Goal: Use online tool/utility: Use online tool/utility

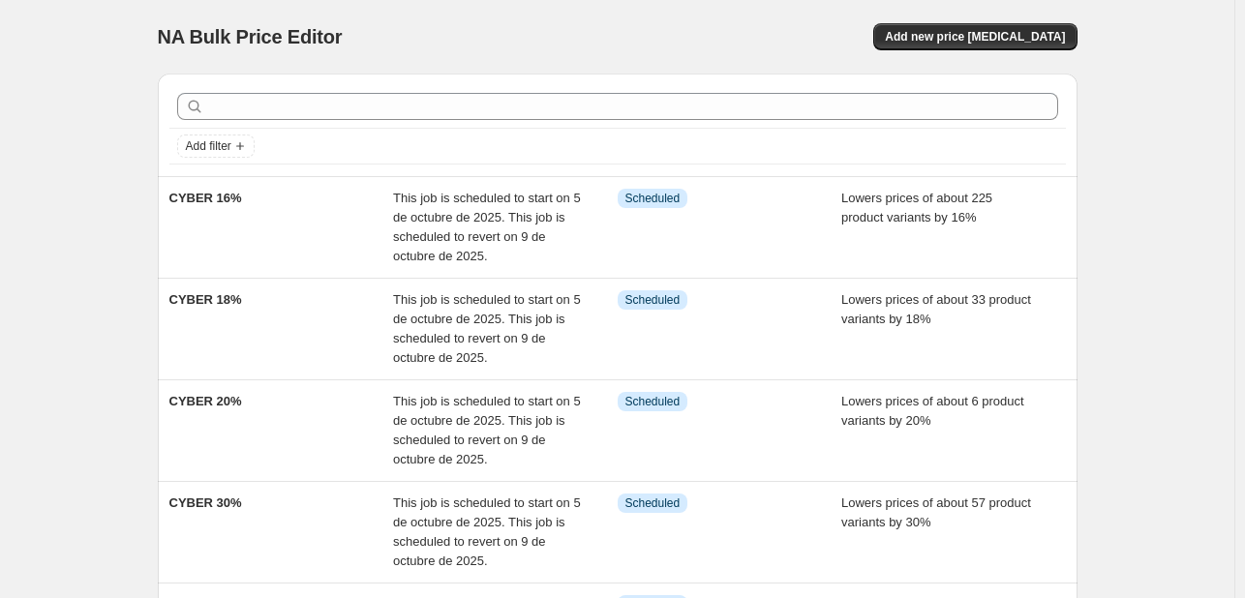
drag, startPoint x: 1135, startPoint y: 353, endPoint x: 1154, endPoint y: 407, distance: 56.3
click at [1154, 407] on div "NA Bulk Price Editor. This page is ready NA Bulk Price Editor Add new price [ME…" at bounding box center [617, 539] width 1234 height 1079
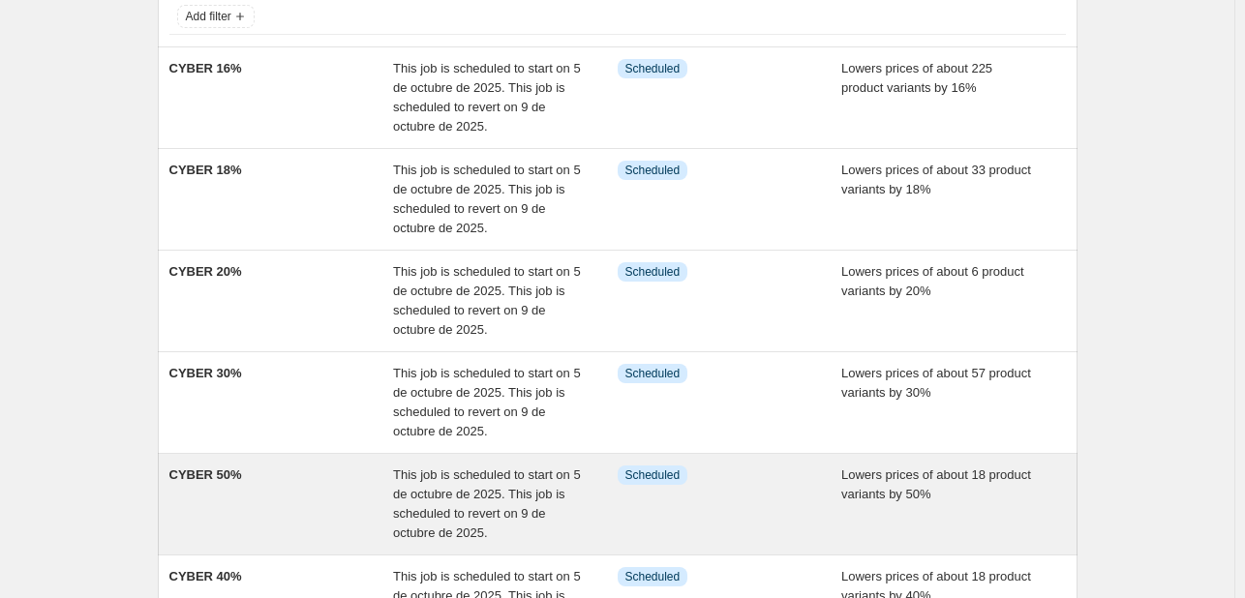
scroll to position [387, 0]
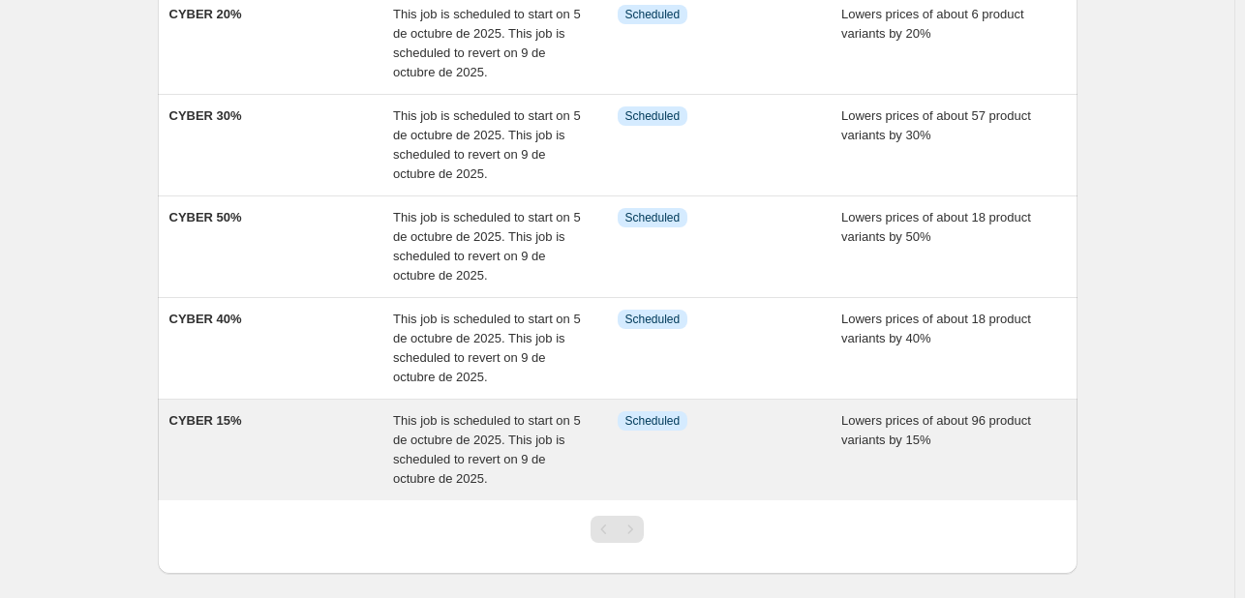
click at [538, 462] on span "This job is scheduled to start on 5 de octubre de 2025. This job is scheduled t…" at bounding box center [487, 449] width 188 height 73
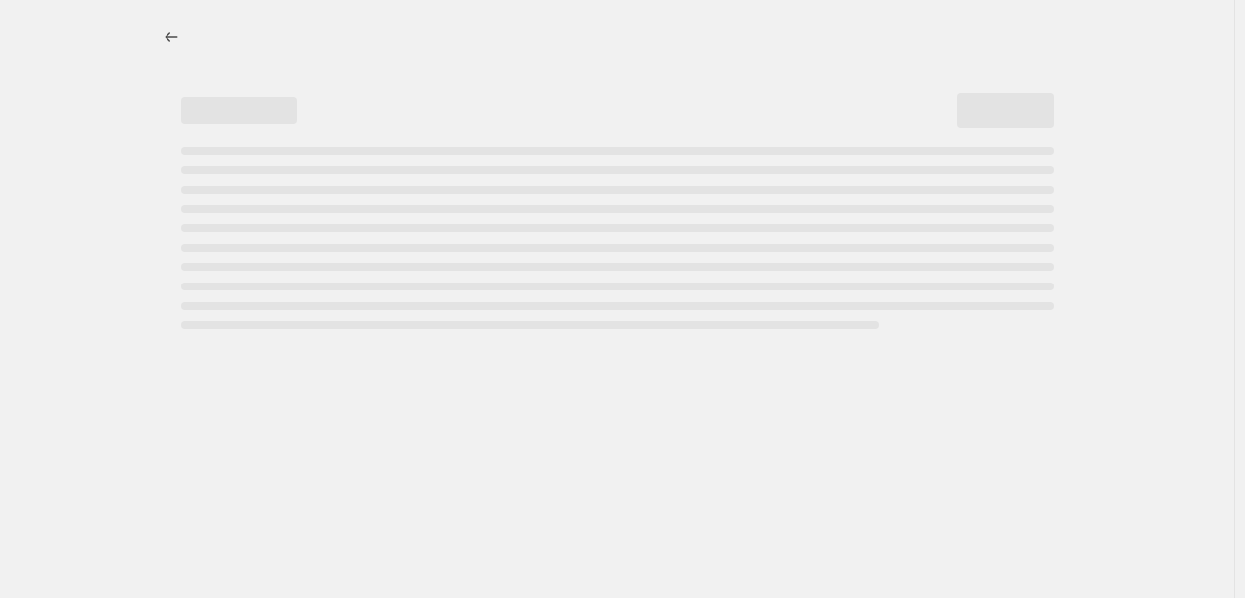
select select "percentage"
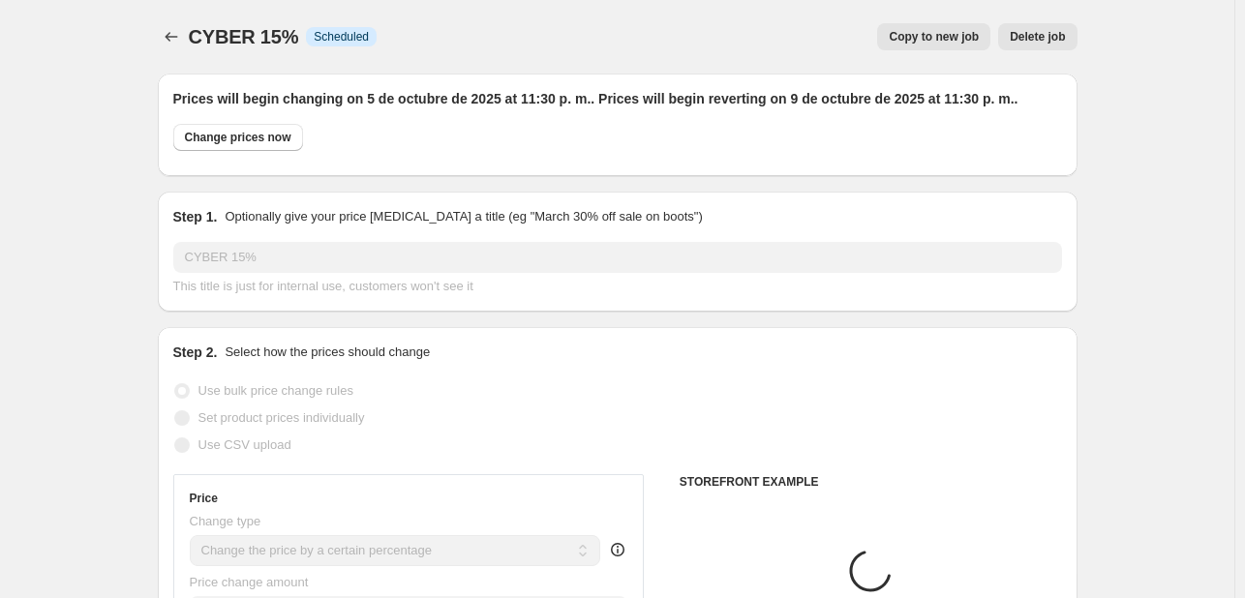
select select "tag"
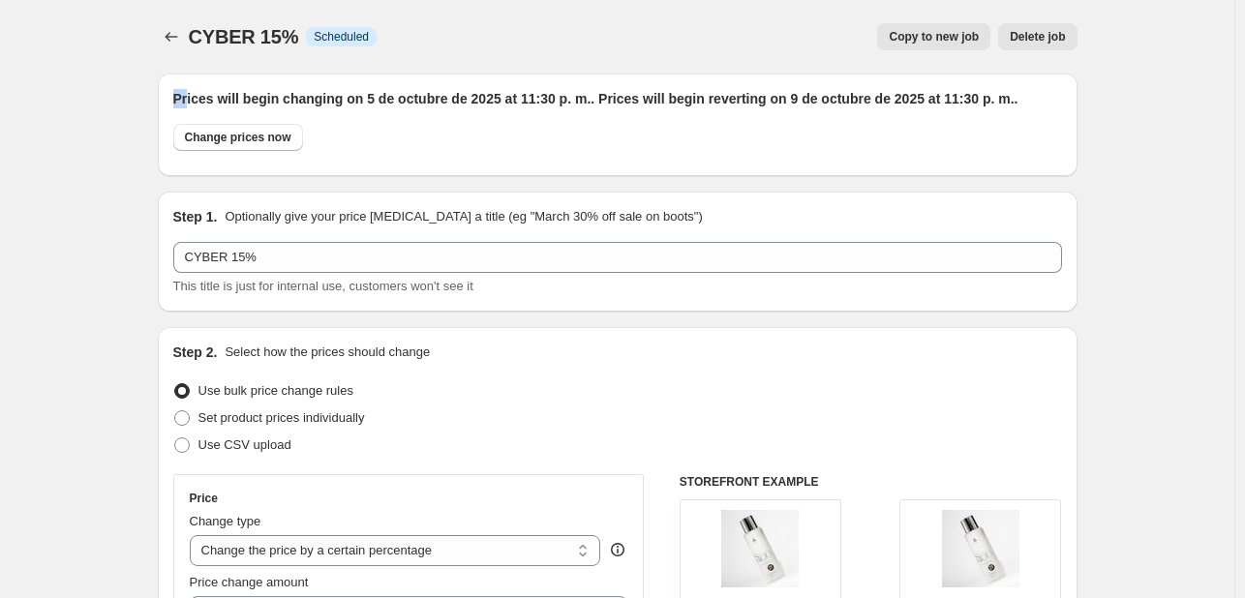
drag, startPoint x: 180, startPoint y: 93, endPoint x: 190, endPoint y: 97, distance: 10.4
click at [190, 97] on h2 "Prices will begin changing on 5 de octubre de 2025 at 11:30 p. m.. Prices will …" at bounding box center [617, 98] width 889 height 19
click at [550, 155] on div "Change prices now" at bounding box center [617, 142] width 889 height 37
click at [243, 141] on span "Change prices now" at bounding box center [238, 137] width 106 height 15
radio input "true"
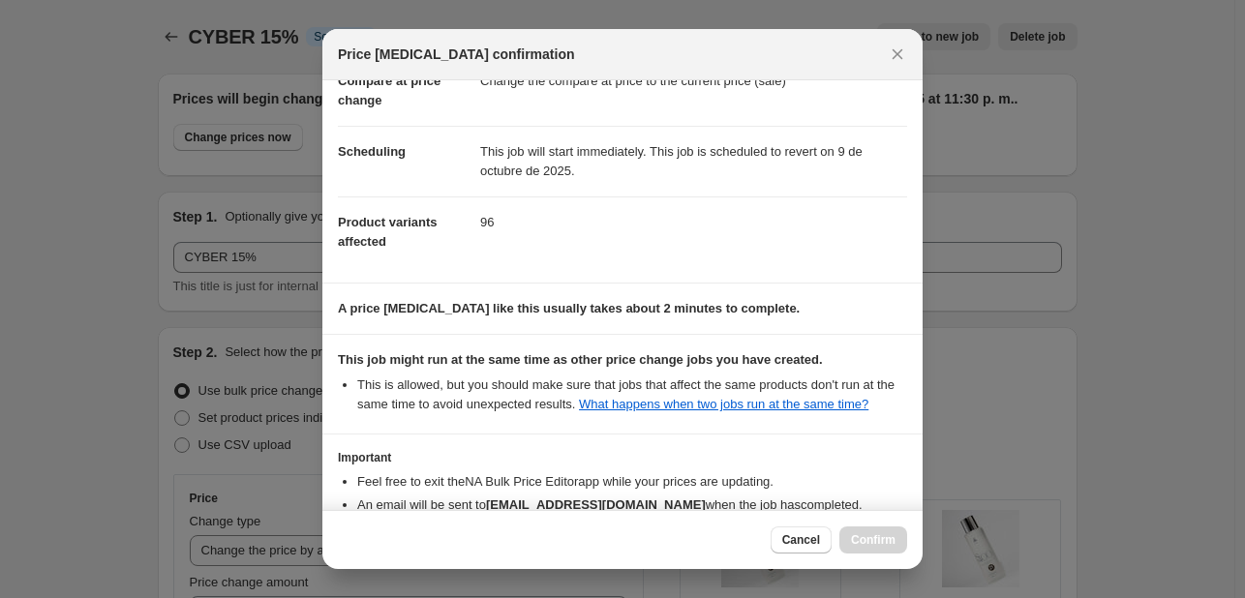
scroll to position [234, 0]
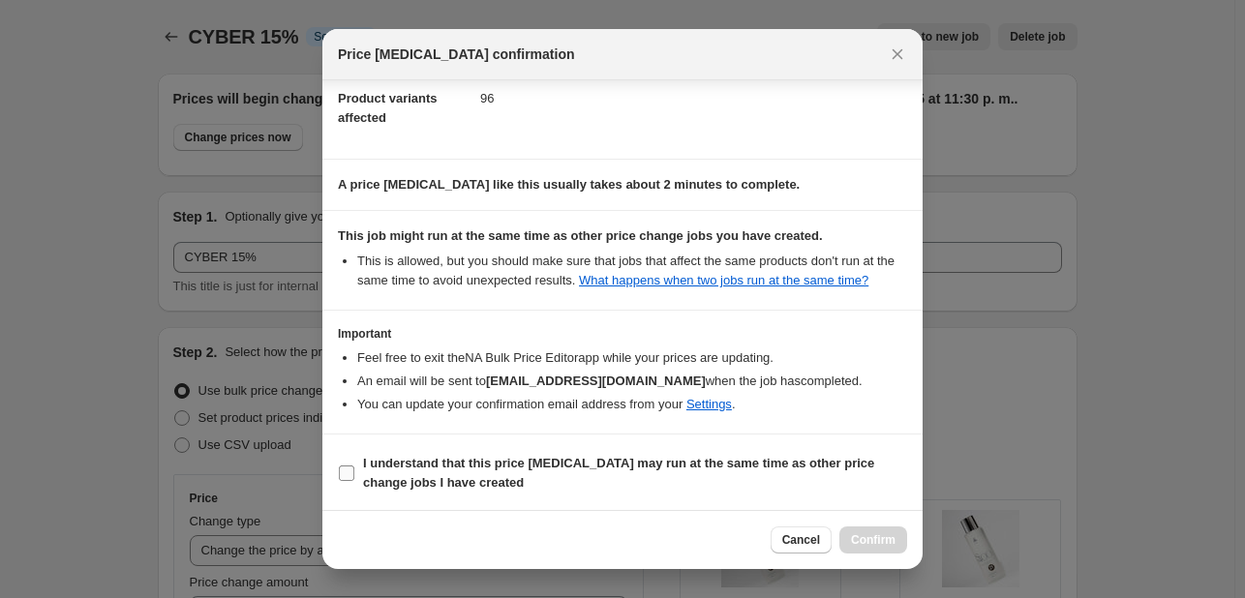
click at [341, 484] on label "I understand that this price [MEDICAL_DATA] may run at the same time as other p…" at bounding box center [622, 473] width 569 height 46
click at [341, 481] on input "I understand that this price [MEDICAL_DATA] may run at the same time as other p…" at bounding box center [346, 473] width 15 height 15
checkbox input "true"
click at [892, 540] on span "Confirm" at bounding box center [873, 539] width 45 height 15
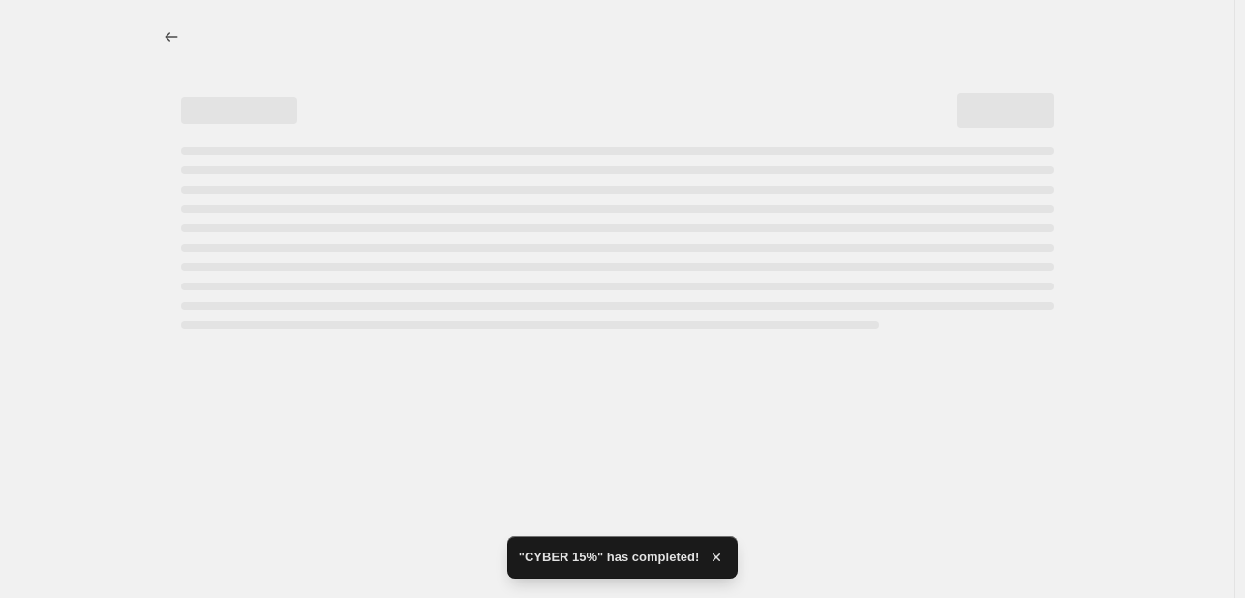
select select "percentage"
select select "tag"
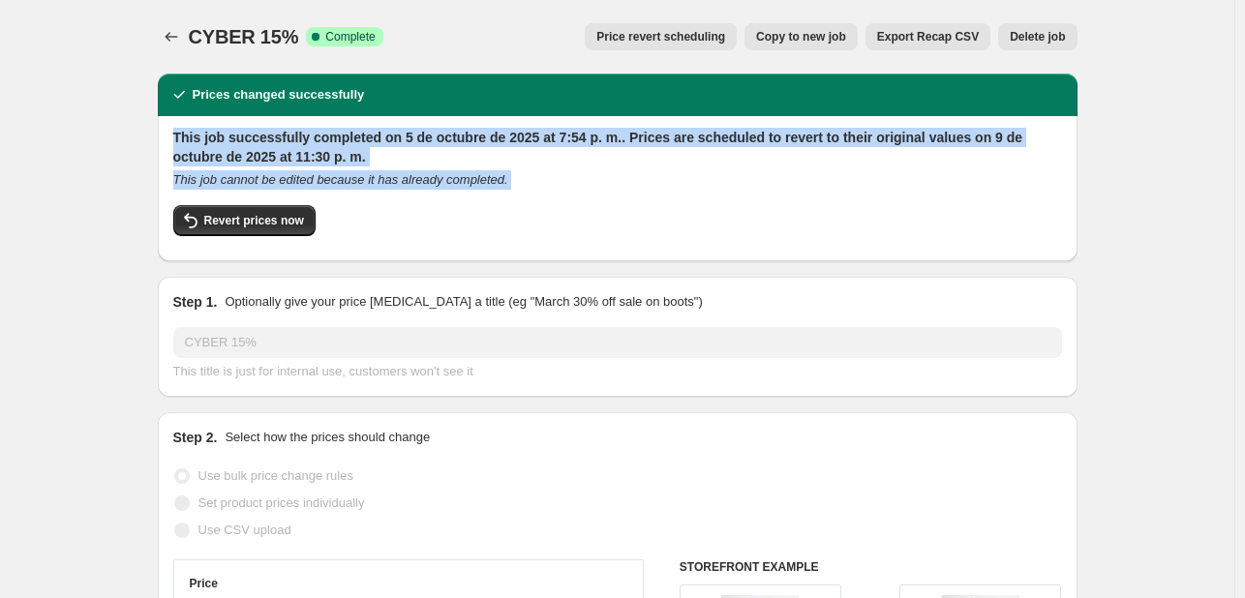
drag, startPoint x: 176, startPoint y: 136, endPoint x: 532, endPoint y: 245, distance: 372.3
click at [532, 245] on div "This job successfully completed on 5 de octubre de 2025 at 7:54 p. m.. Prices a…" at bounding box center [618, 188] width 920 height 145
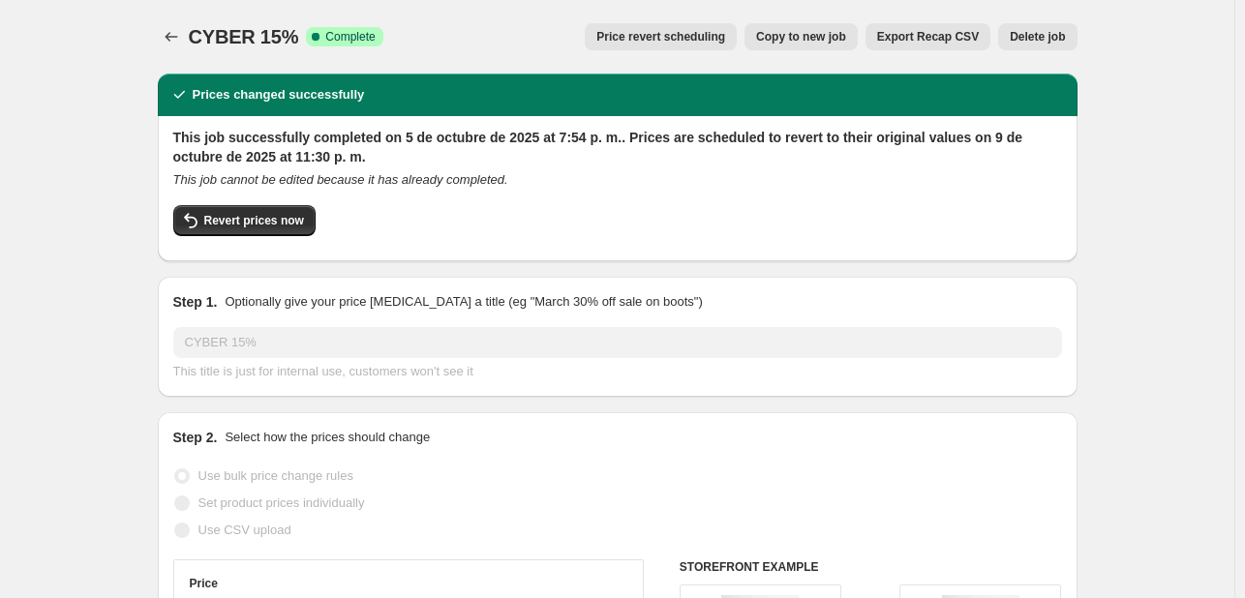
click at [181, 39] on icon "Price change jobs" at bounding box center [171, 36] width 19 height 19
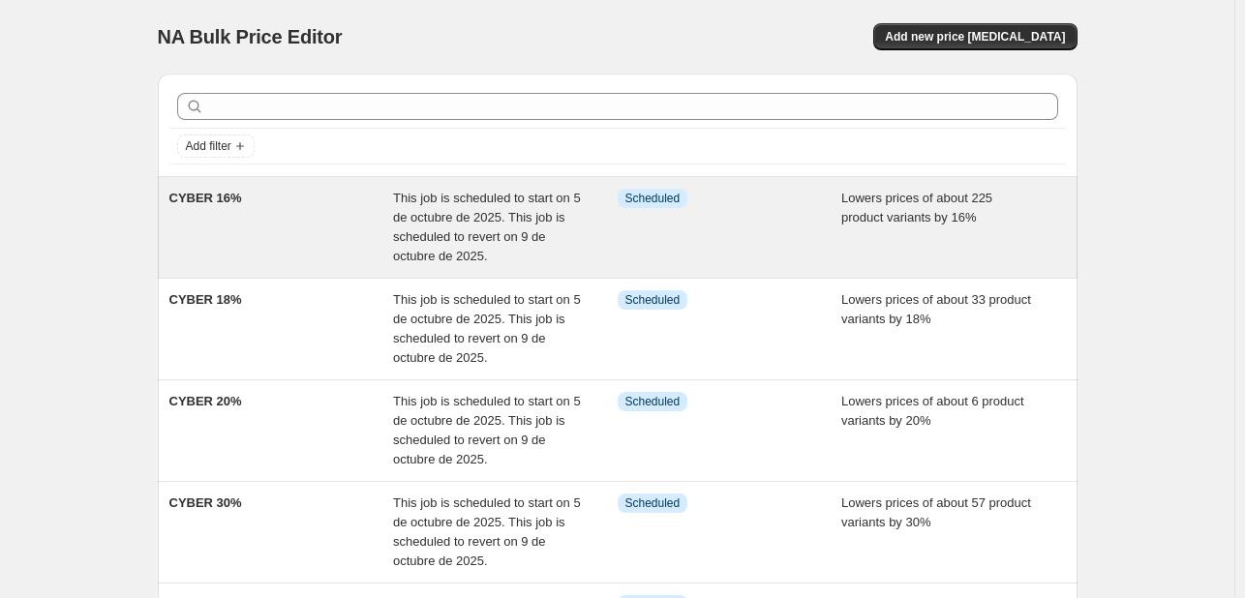
click at [566, 246] on div "This job is scheduled to start on 5 de octubre de 2025. This job is scheduled t…" at bounding box center [505, 227] width 225 height 77
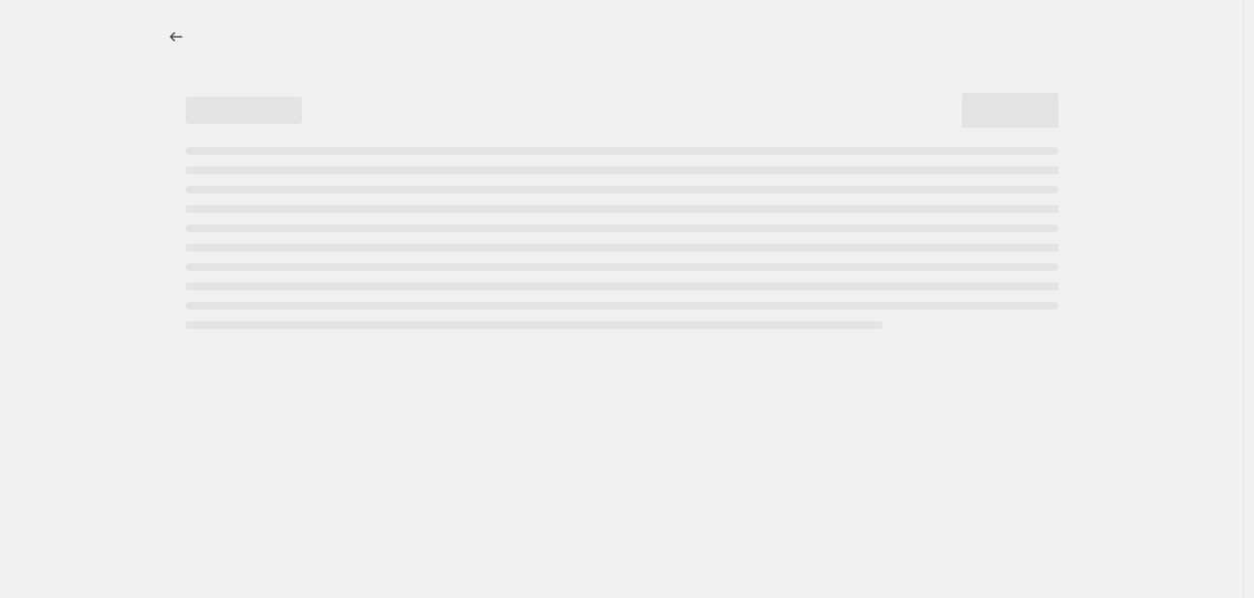
select select "percentage"
select select "tag"
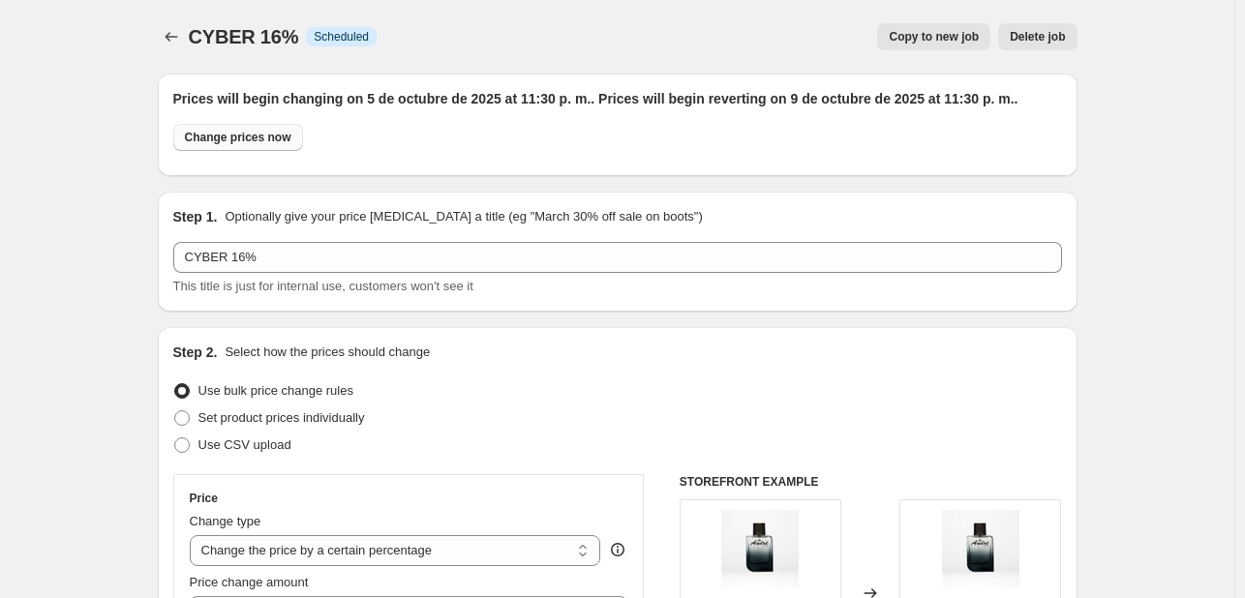
click at [275, 144] on span "Change prices now" at bounding box center [238, 137] width 106 height 15
radio input "true"
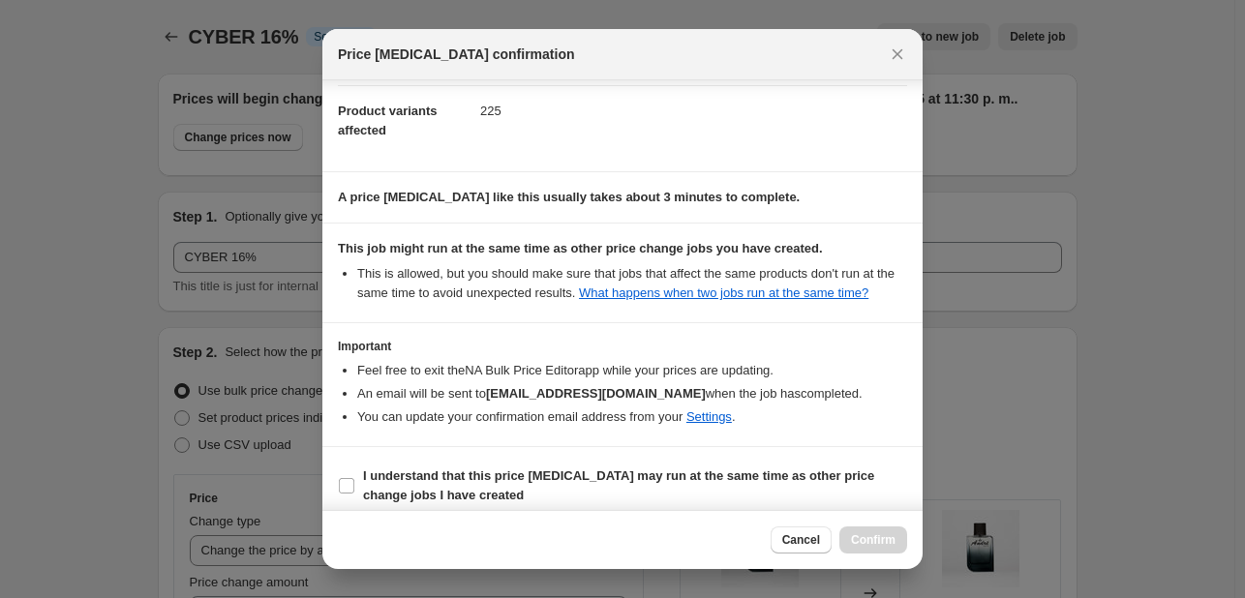
scroll to position [234, 0]
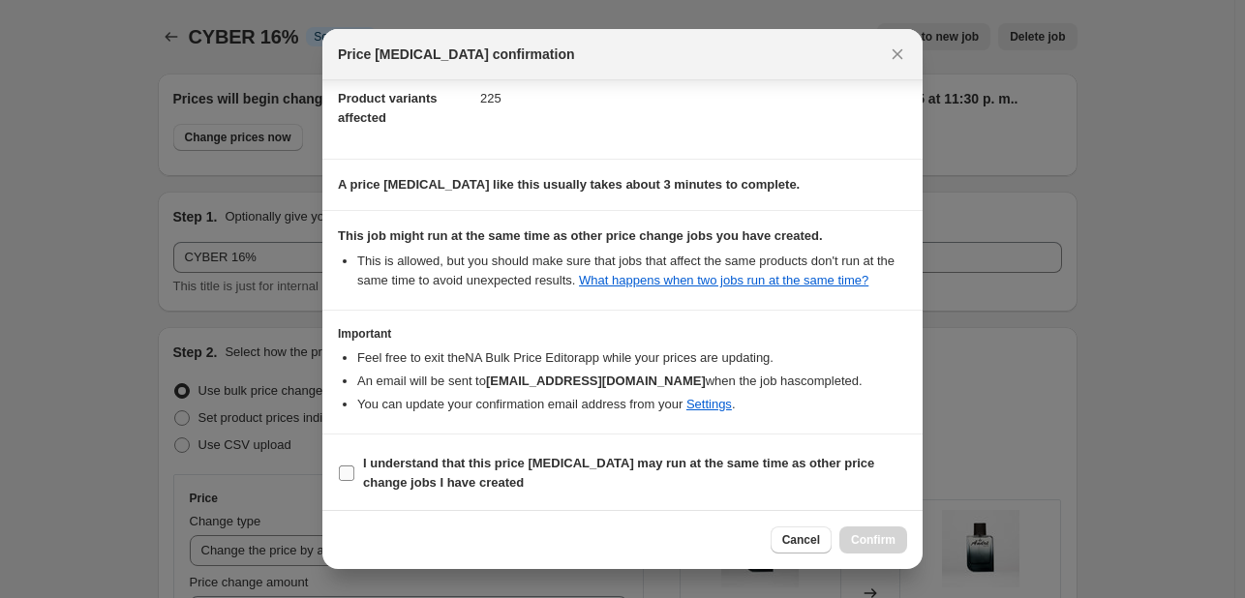
click at [345, 469] on input "I understand that this price [MEDICAL_DATA] may run at the same time as other p…" at bounding box center [346, 473] width 15 height 15
checkbox input "true"
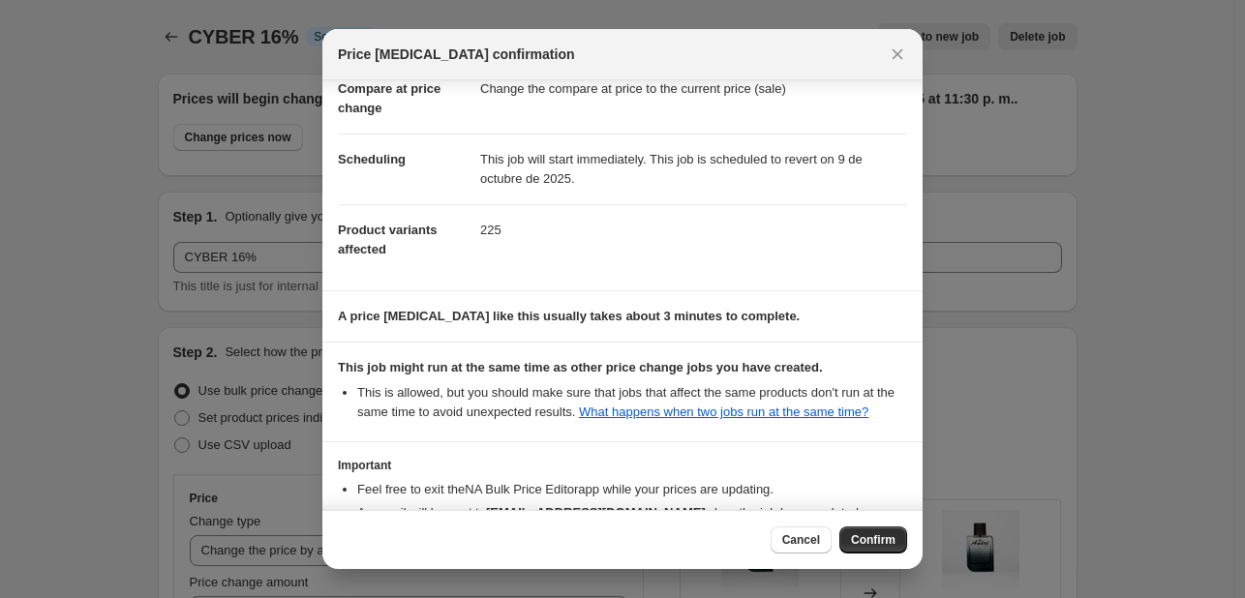
scroll to position [0, 0]
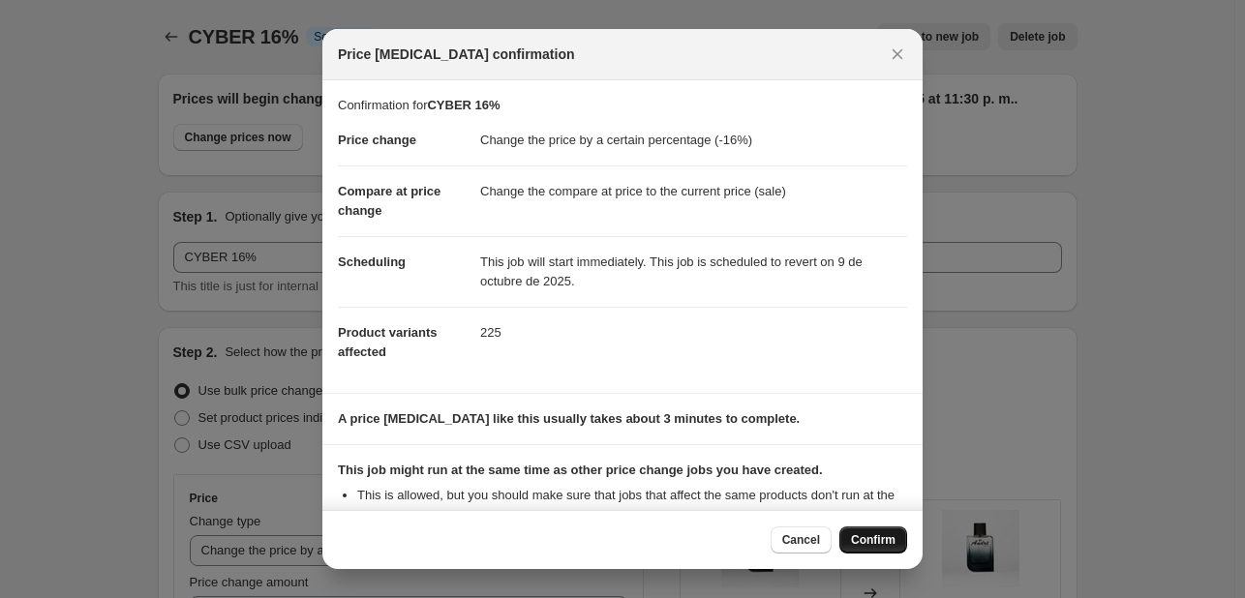
click at [866, 539] on span "Confirm" at bounding box center [873, 539] width 45 height 15
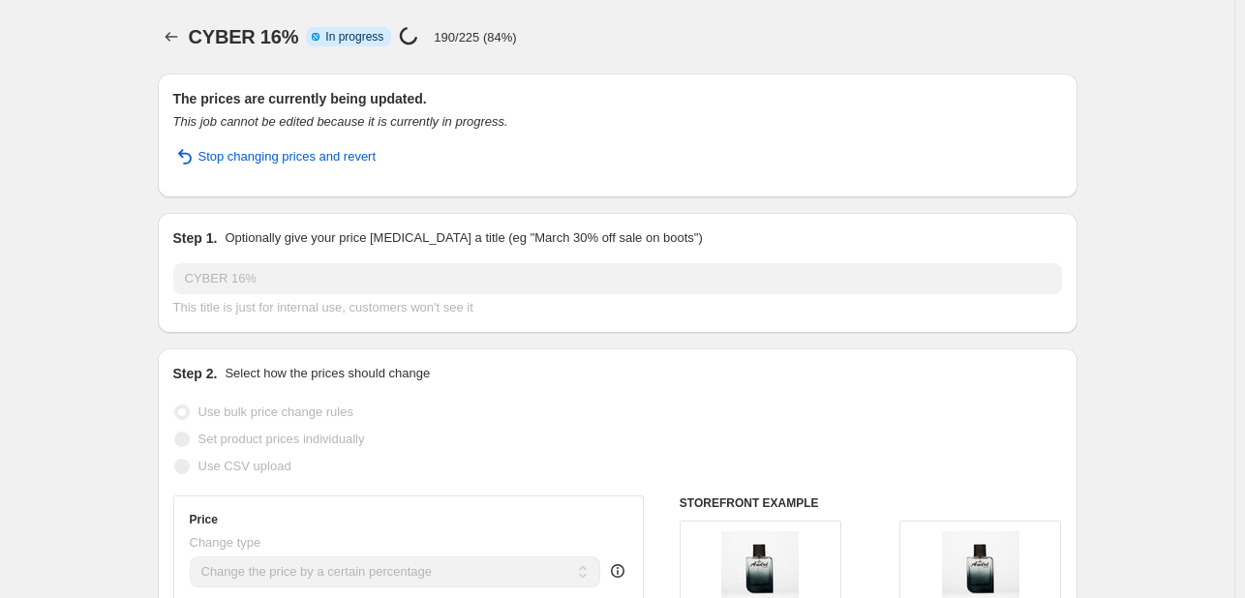
select select "percentage"
select select "tag"
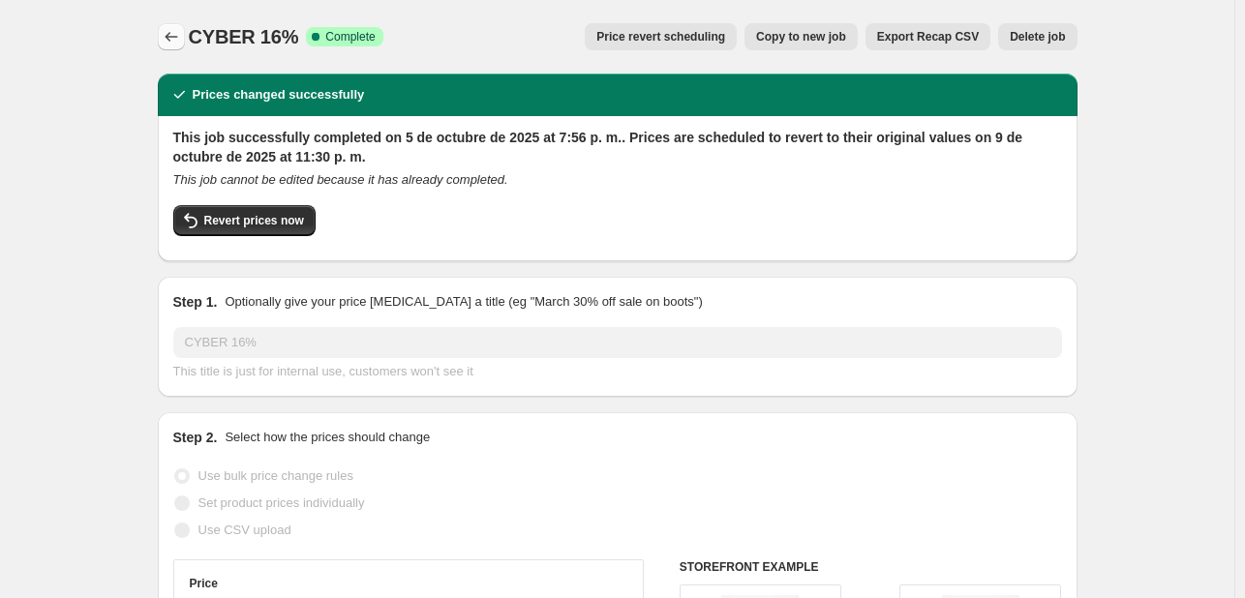
click at [176, 41] on icon "Price change jobs" at bounding box center [171, 36] width 19 height 19
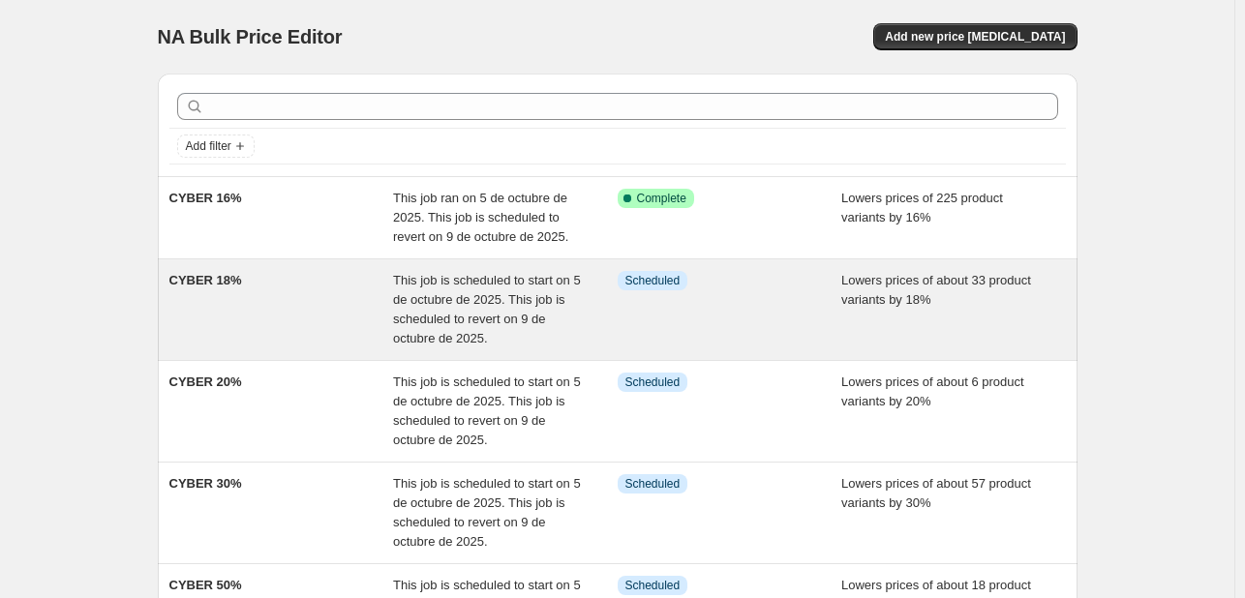
click at [567, 306] on div "This job is scheduled to start on 5 de octubre de 2025. This job is scheduled t…" at bounding box center [505, 309] width 225 height 77
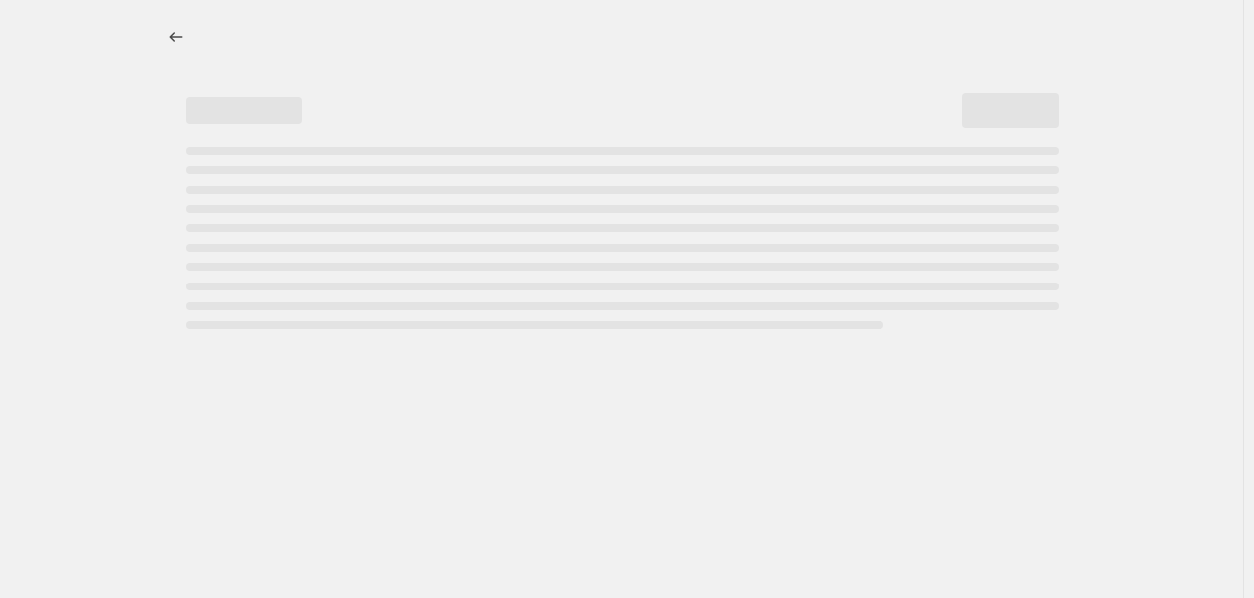
select select "percentage"
select select "tag"
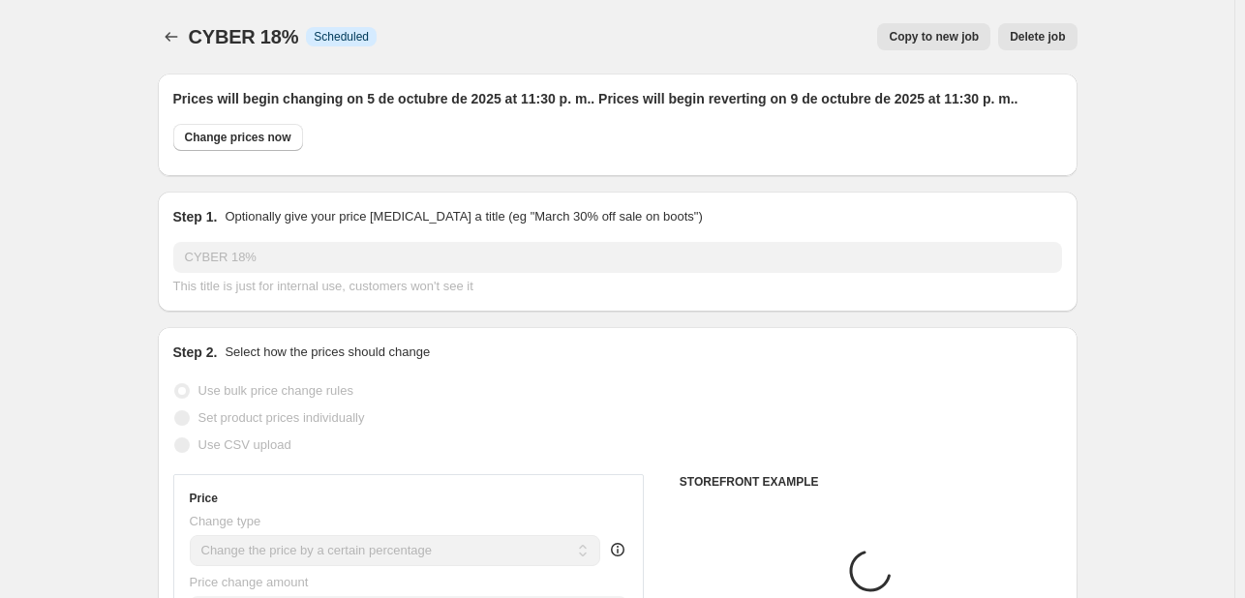
drag, startPoint x: 567, startPoint y: 306, endPoint x: 109, endPoint y: 277, distance: 458.8
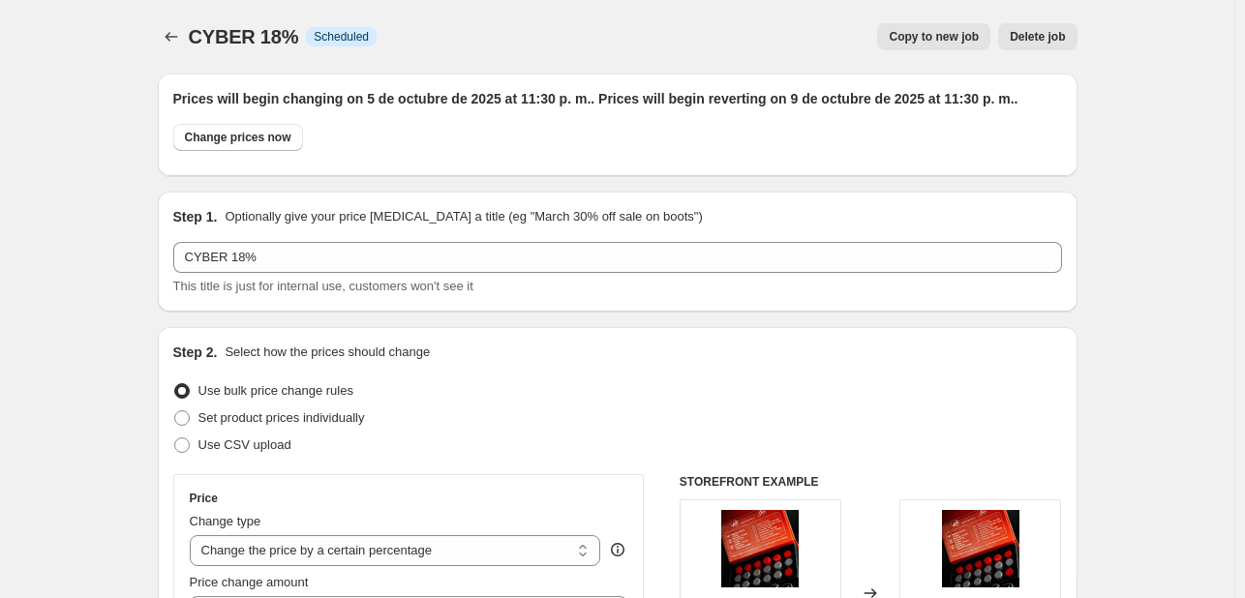
drag, startPoint x: 226, startPoint y: 118, endPoint x: 217, endPoint y: 137, distance: 21.2
click at [225, 121] on div "Prices will begin changing on 5 de octubre de 2025 at 11:30 p. m.. Prices will …" at bounding box center [617, 125] width 889 height 72
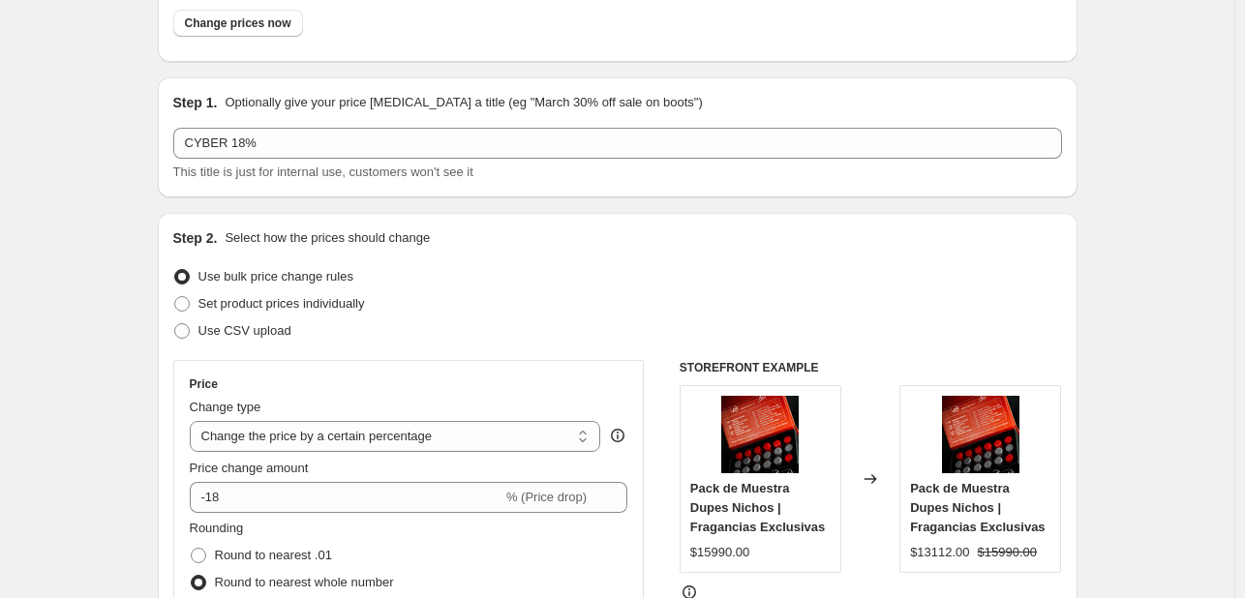
scroll to position [97, 0]
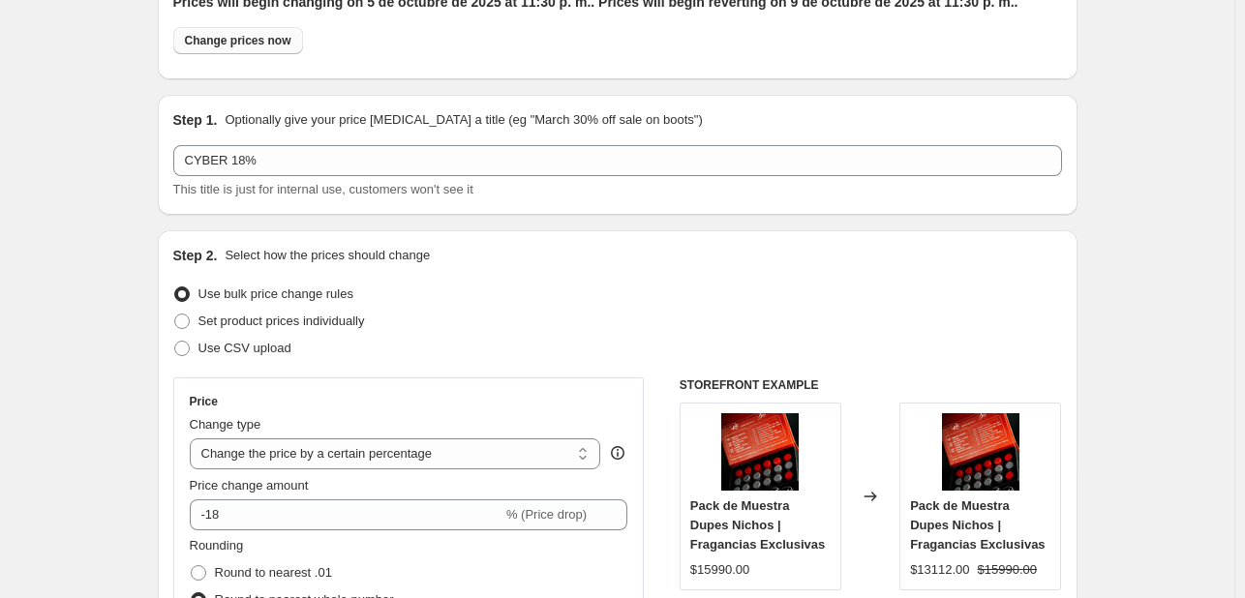
click at [265, 40] on span "Change prices now" at bounding box center [238, 40] width 106 height 15
radio input "true"
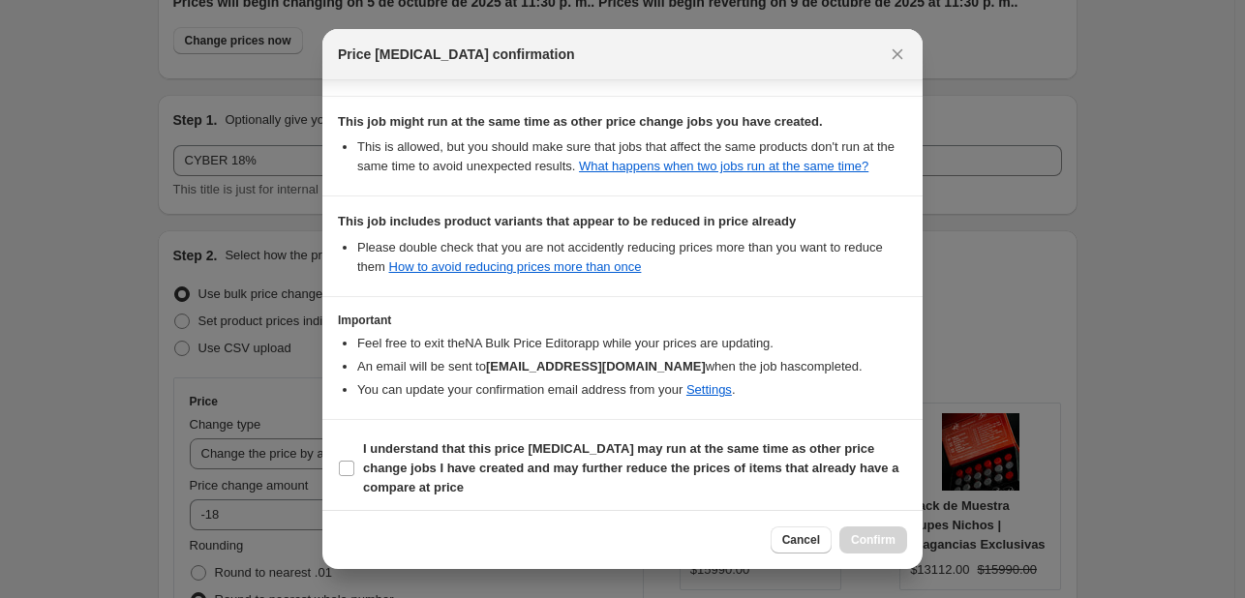
scroll to position [353, 0]
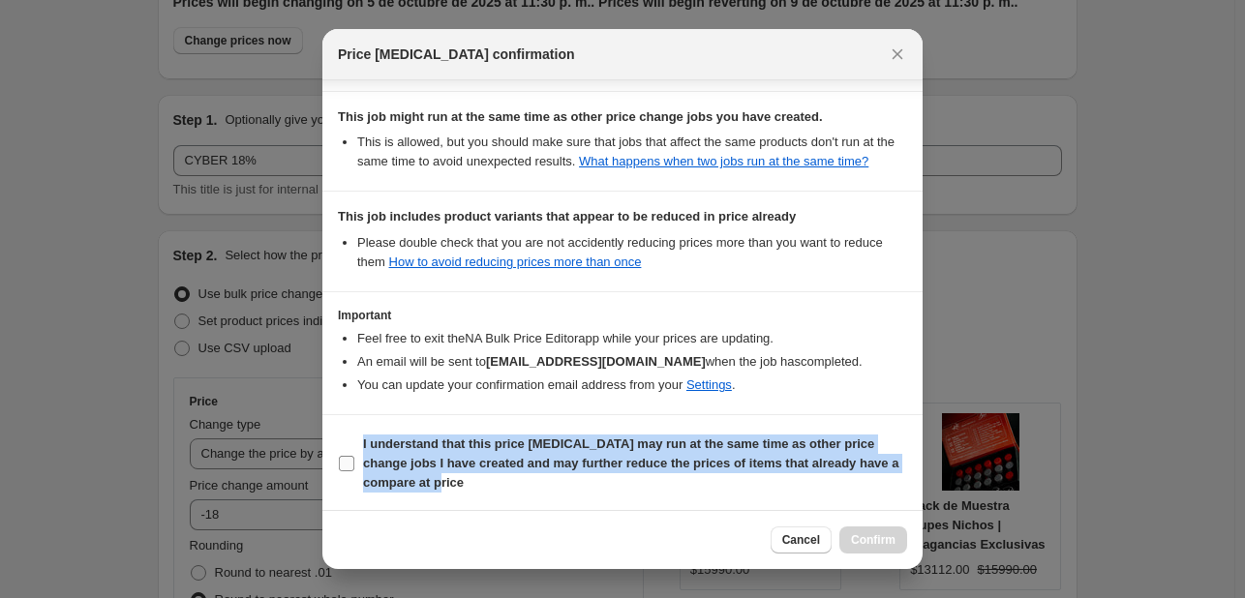
drag, startPoint x: 465, startPoint y: 494, endPoint x: 345, endPoint y: 438, distance: 132.1
click at [345, 438] on section "I understand that this price [MEDICAL_DATA] may run at the same time as other p…" at bounding box center [622, 463] width 600 height 97
click at [356, 462] on label "I understand that this price [MEDICAL_DATA] may run at the same time as other p…" at bounding box center [622, 464] width 569 height 66
click at [354, 462] on input "I understand that this price [MEDICAL_DATA] may run at the same time as other p…" at bounding box center [346, 463] width 15 height 15
checkbox input "true"
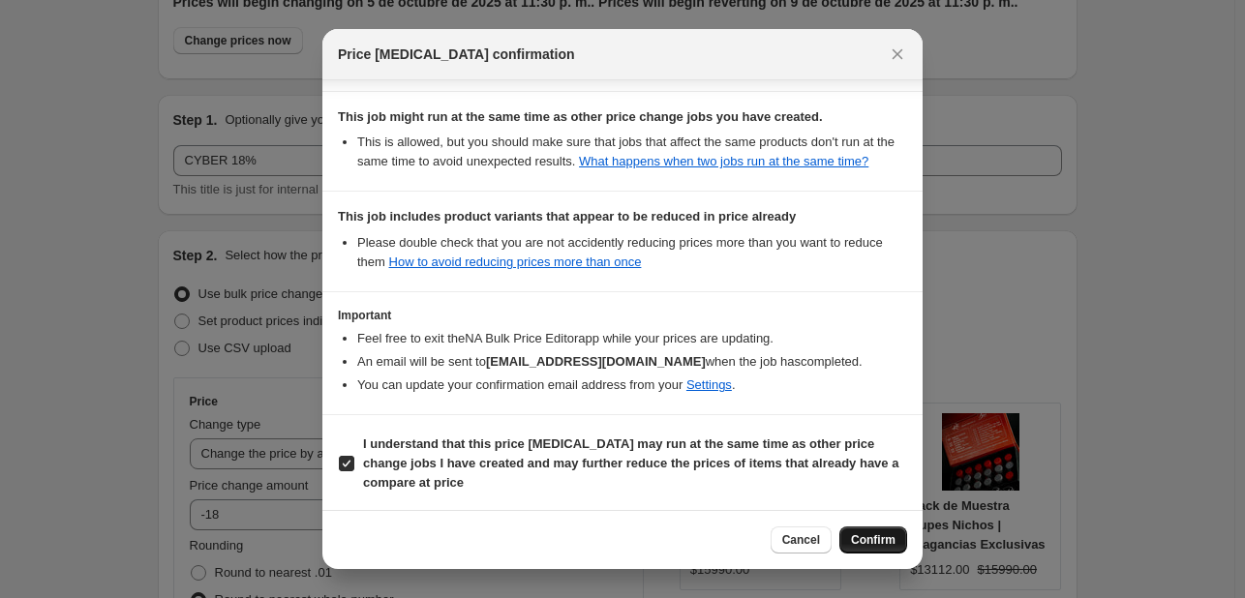
click at [876, 542] on span "Confirm" at bounding box center [873, 539] width 45 height 15
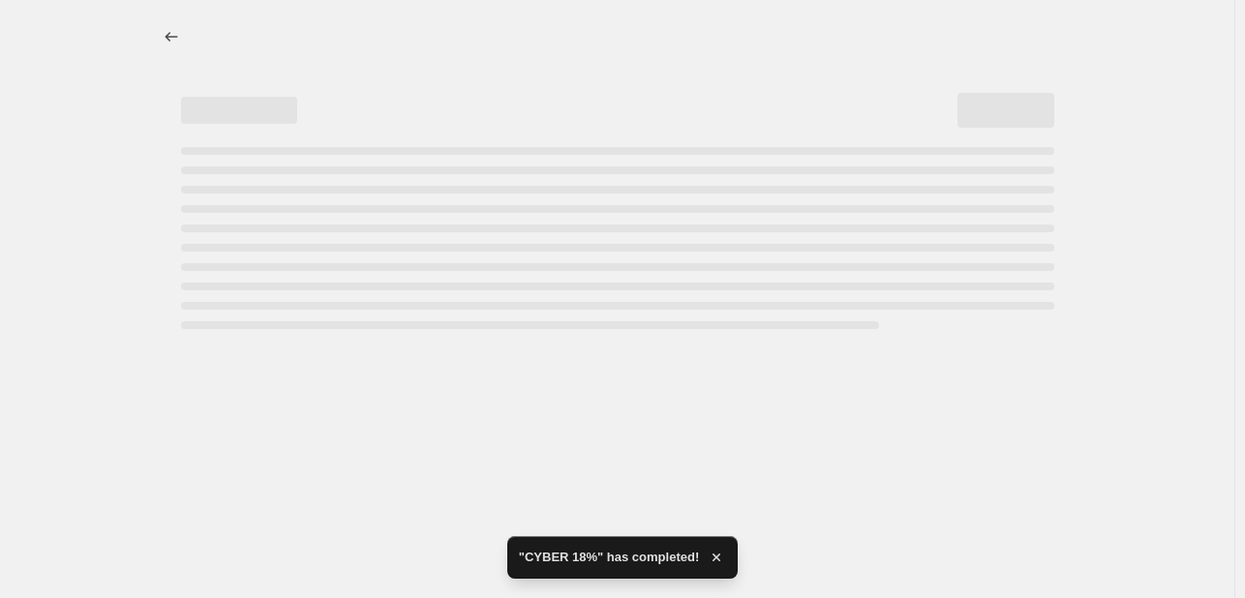
scroll to position [0, 0]
select select "percentage"
select select "tag"
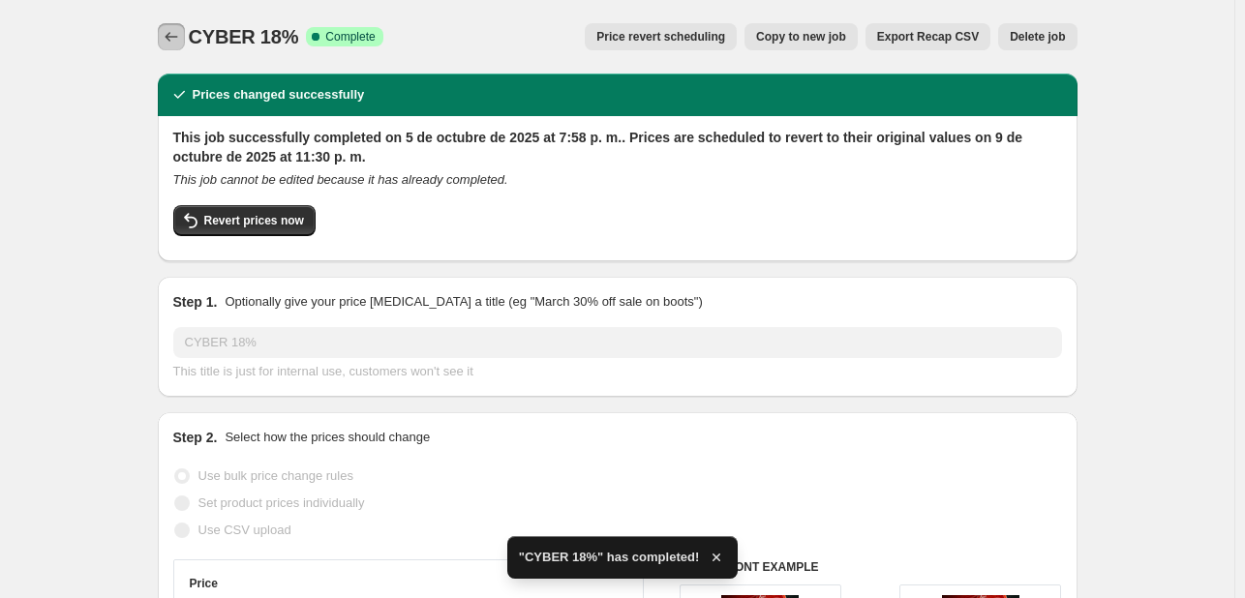
click at [174, 32] on icon "Price change jobs" at bounding box center [171, 36] width 19 height 19
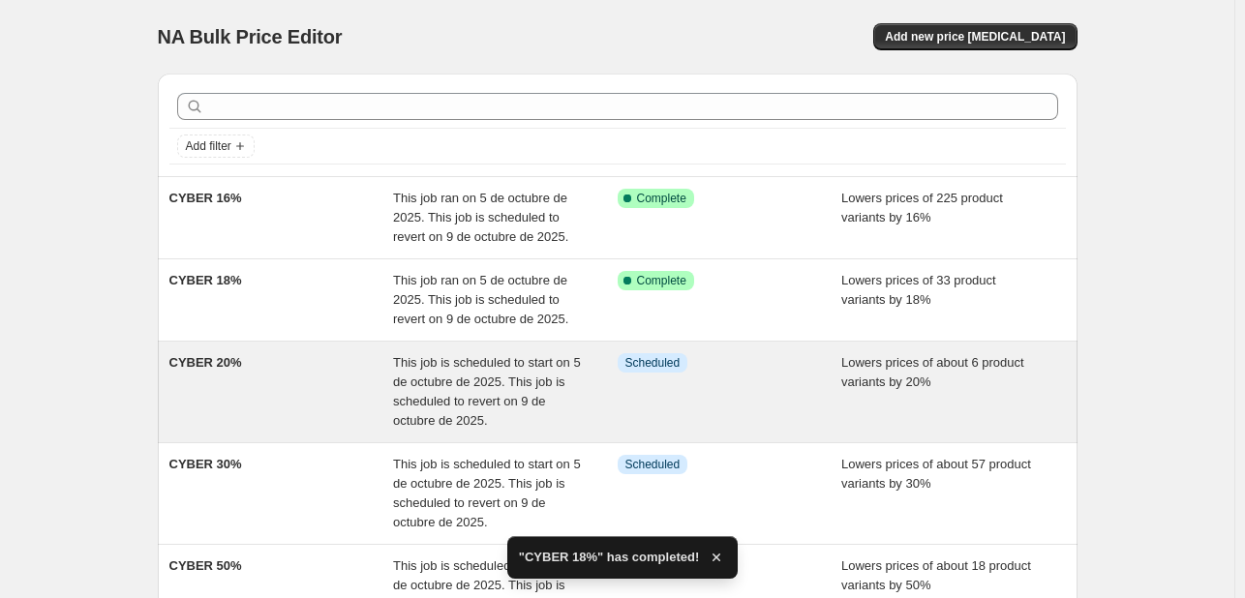
click at [213, 361] on span "CYBER 20%" at bounding box center [205, 362] width 73 height 15
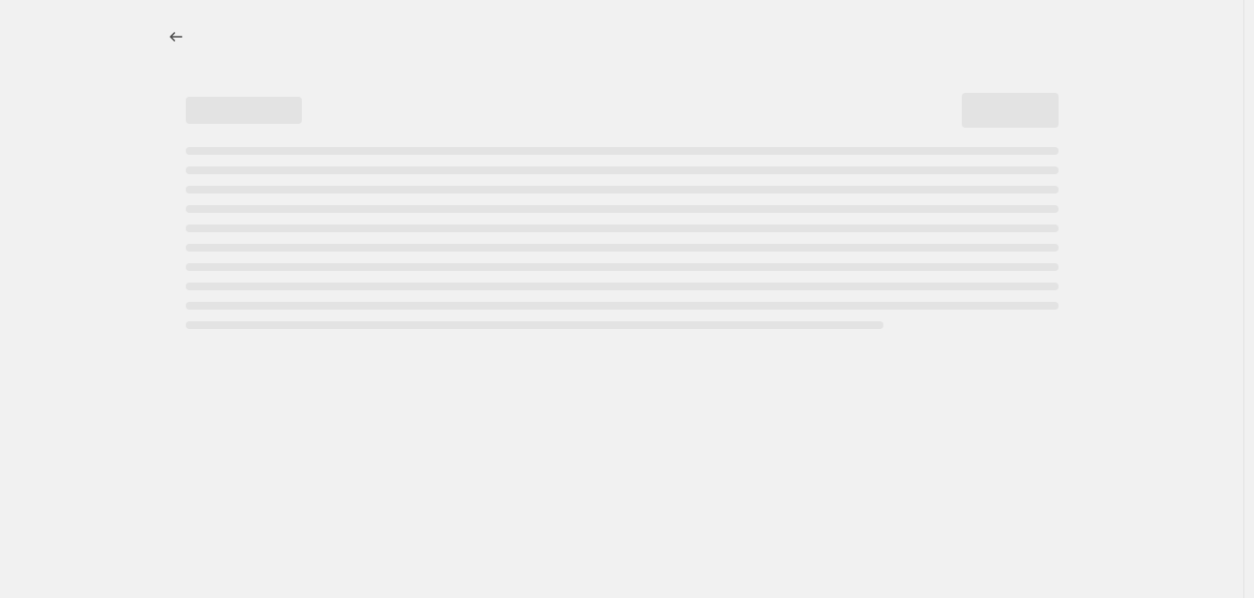
select select "percentage"
select select "tag"
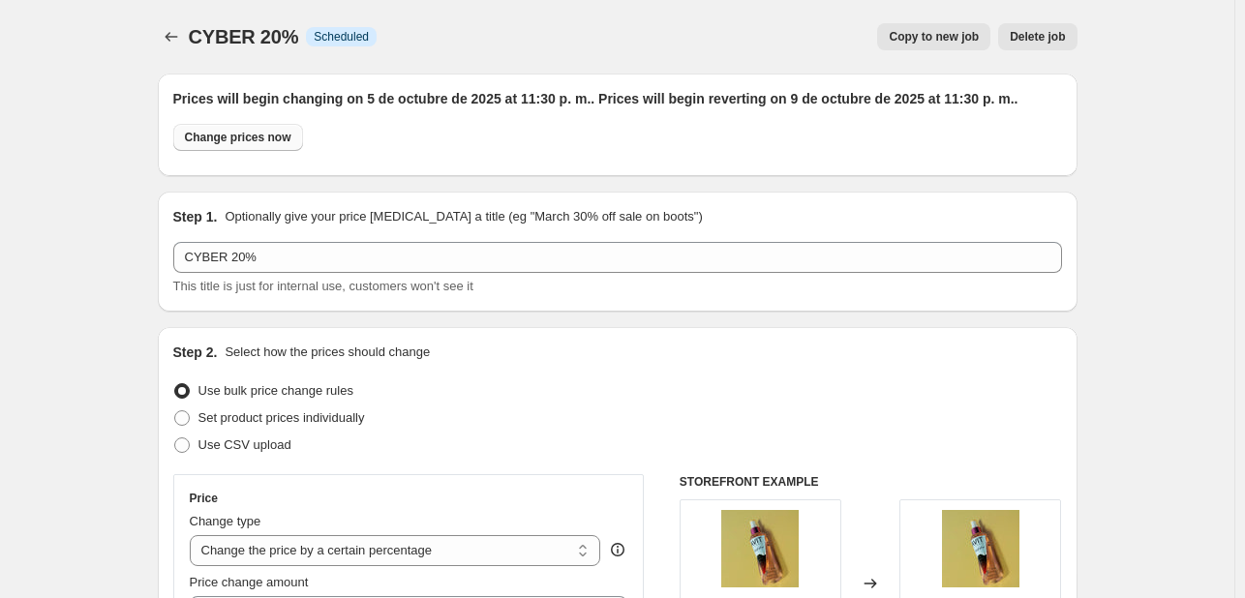
click at [225, 145] on button "Change prices now" at bounding box center [238, 137] width 130 height 27
radio input "true"
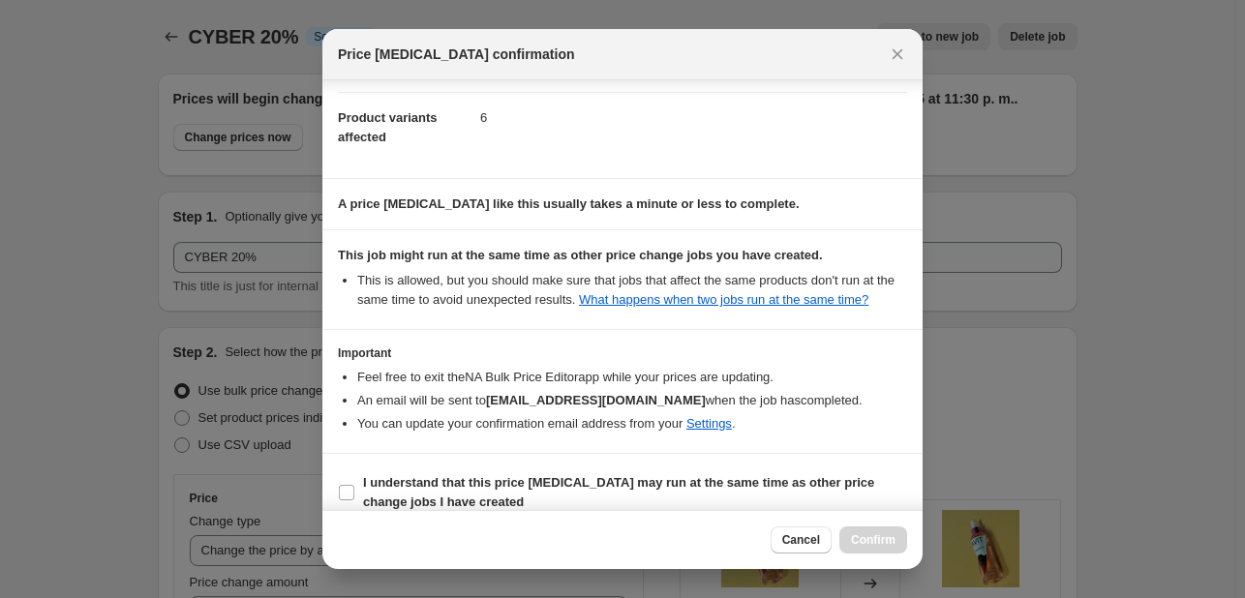
scroll to position [234, 0]
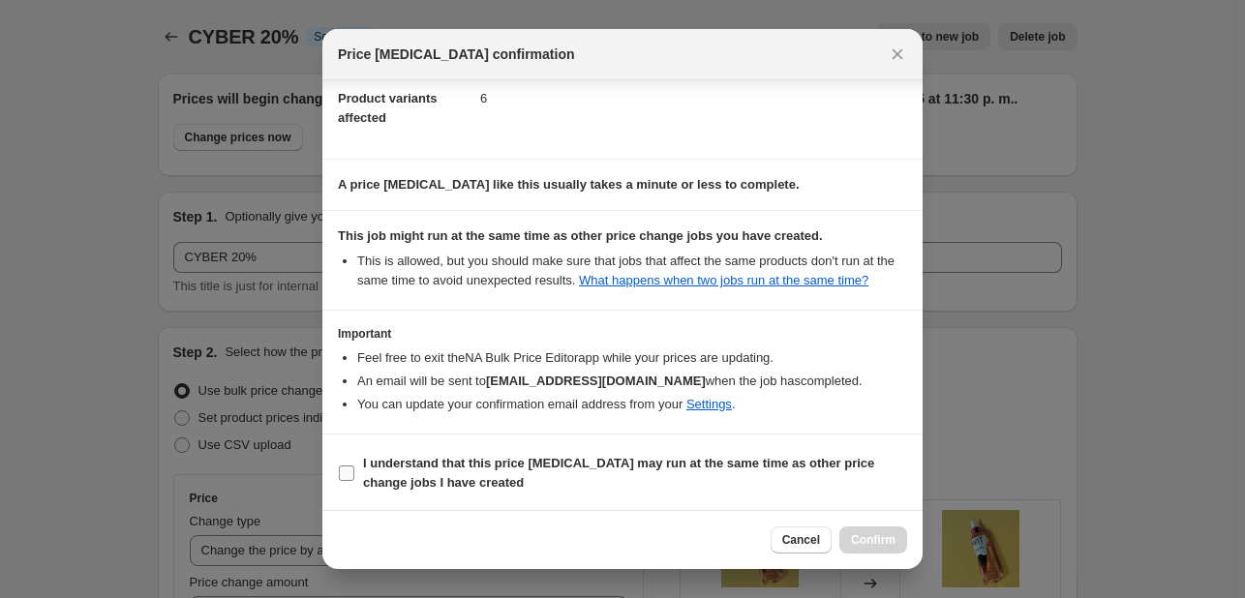
click at [345, 466] on input "I understand that this price [MEDICAL_DATA] may run at the same time as other p…" at bounding box center [346, 473] width 15 height 15
checkbox input "true"
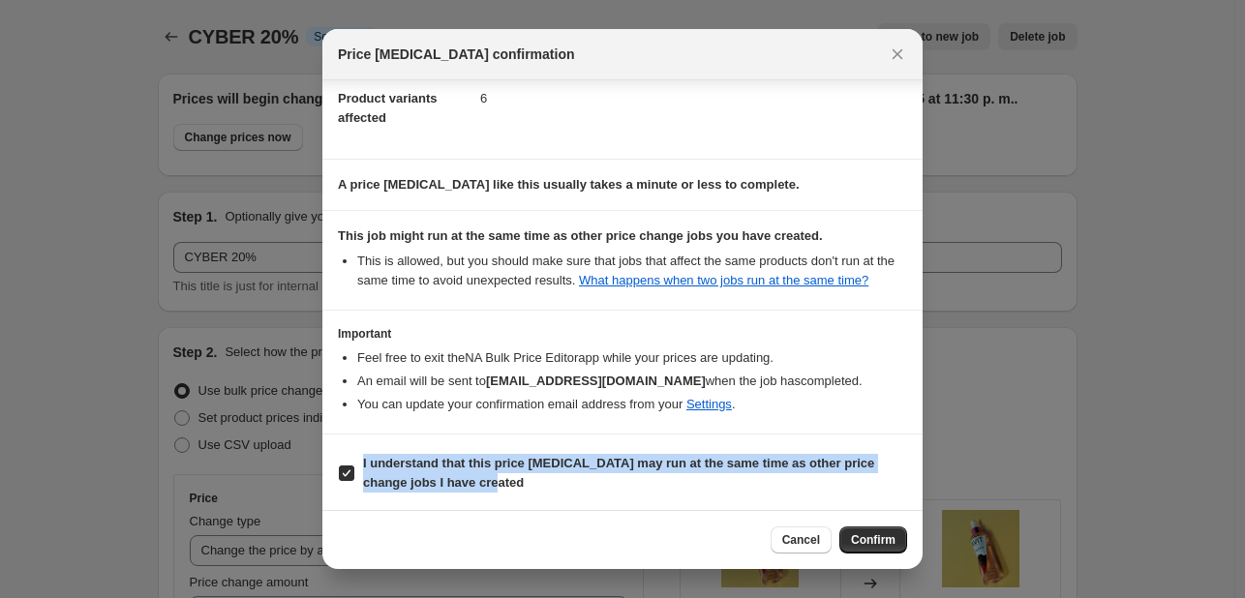
drag, startPoint x: 469, startPoint y: 477, endPoint x: 347, endPoint y: 446, distance: 125.8
click at [347, 446] on section "I understand that this price [MEDICAL_DATA] may run at the same time as other p…" at bounding box center [622, 473] width 600 height 77
click at [867, 541] on span "Confirm" at bounding box center [873, 539] width 45 height 15
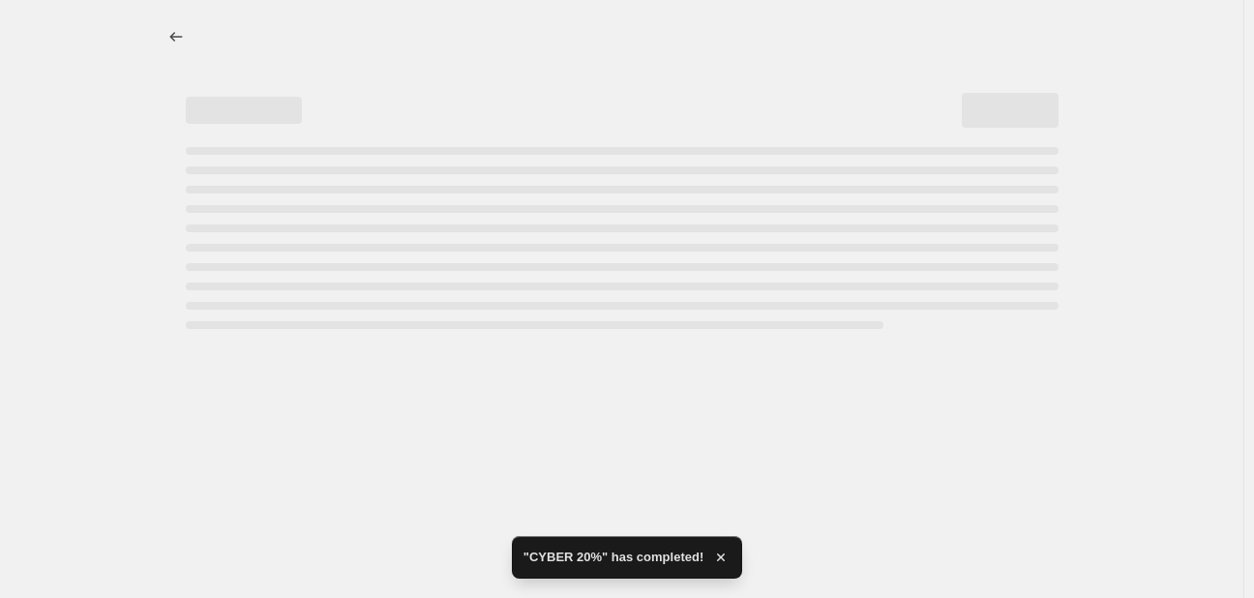
select select "percentage"
select select "tag"
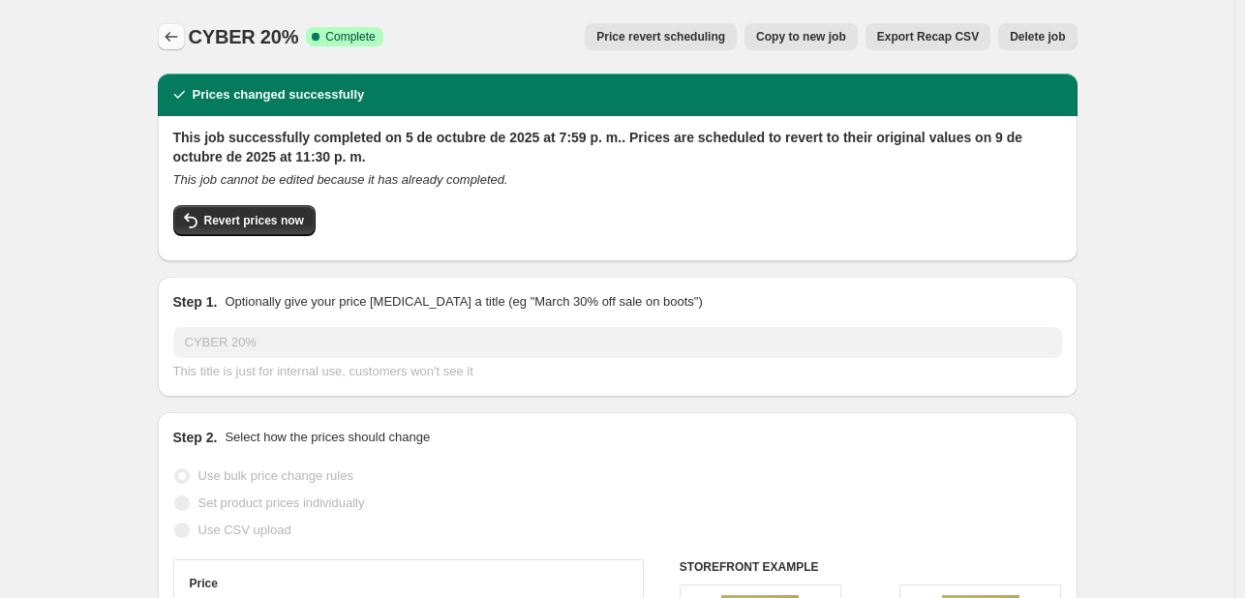
click at [181, 33] on icon "Price change jobs" at bounding box center [171, 36] width 19 height 19
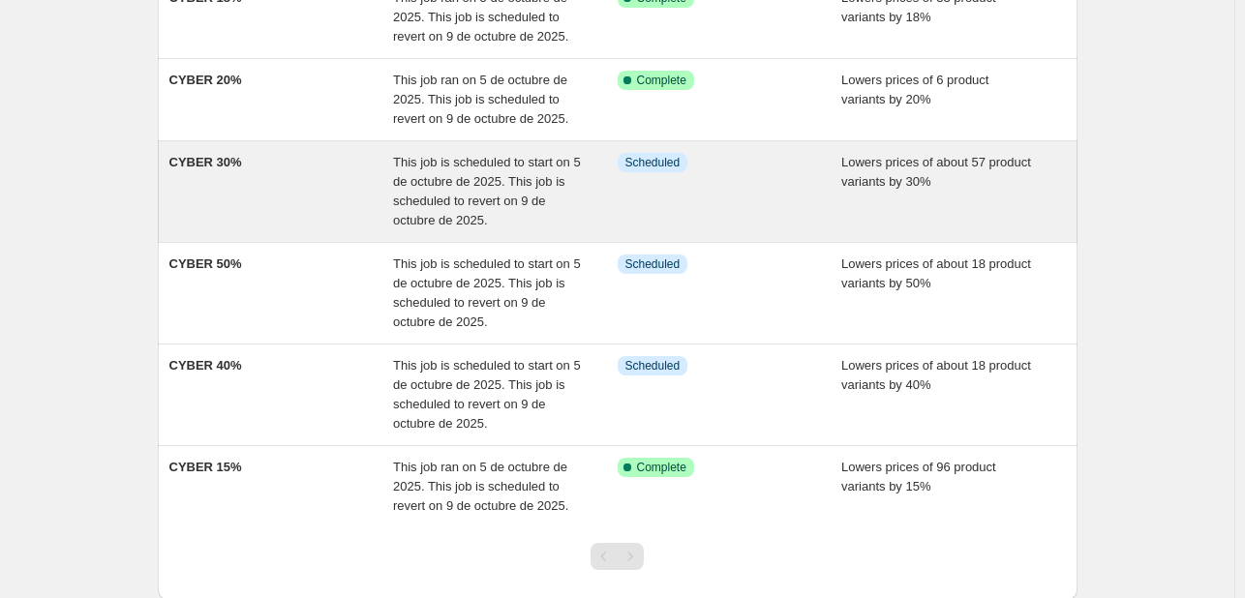
scroll to position [290, 0]
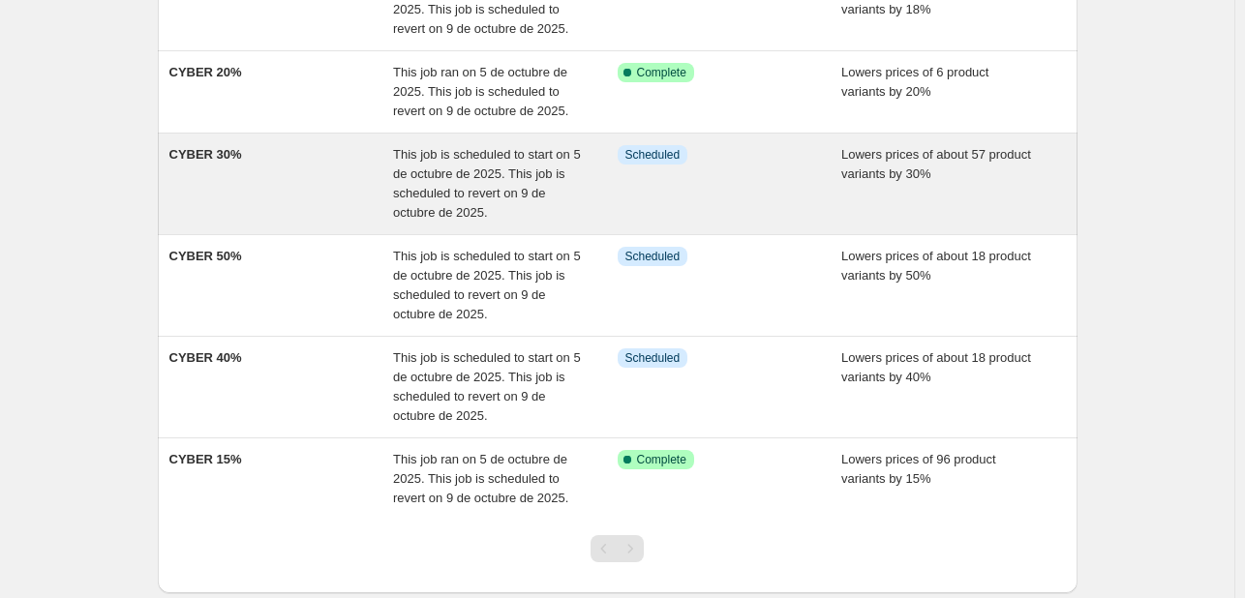
click at [354, 188] on div "CYBER 30%" at bounding box center [281, 183] width 225 height 77
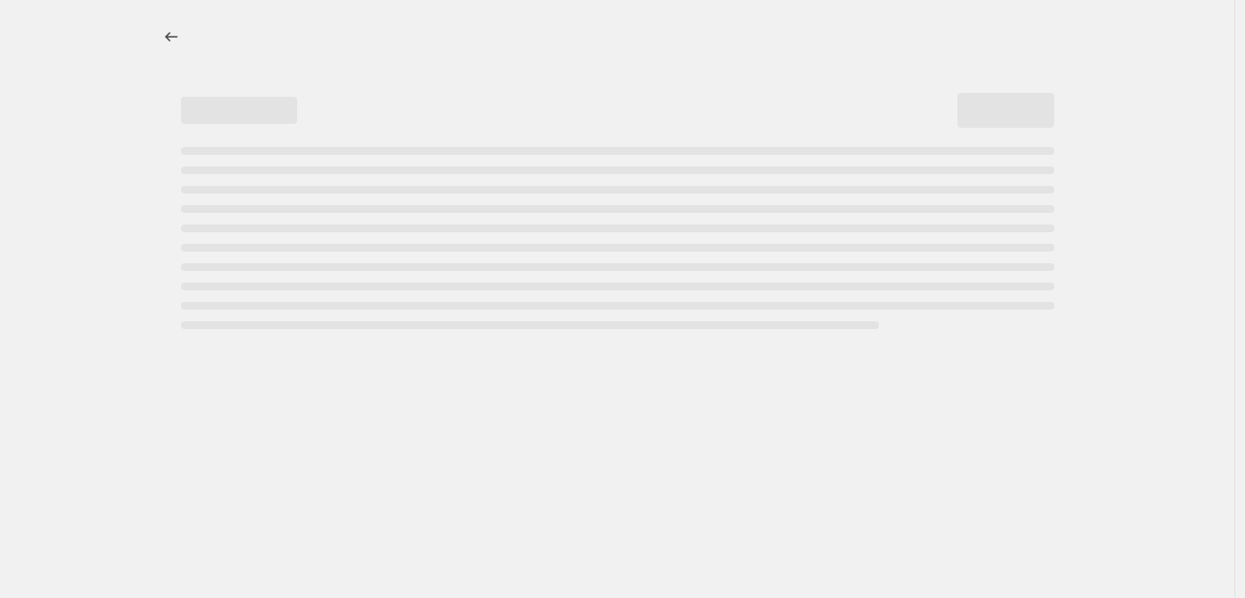
select select "percentage"
select select "tag"
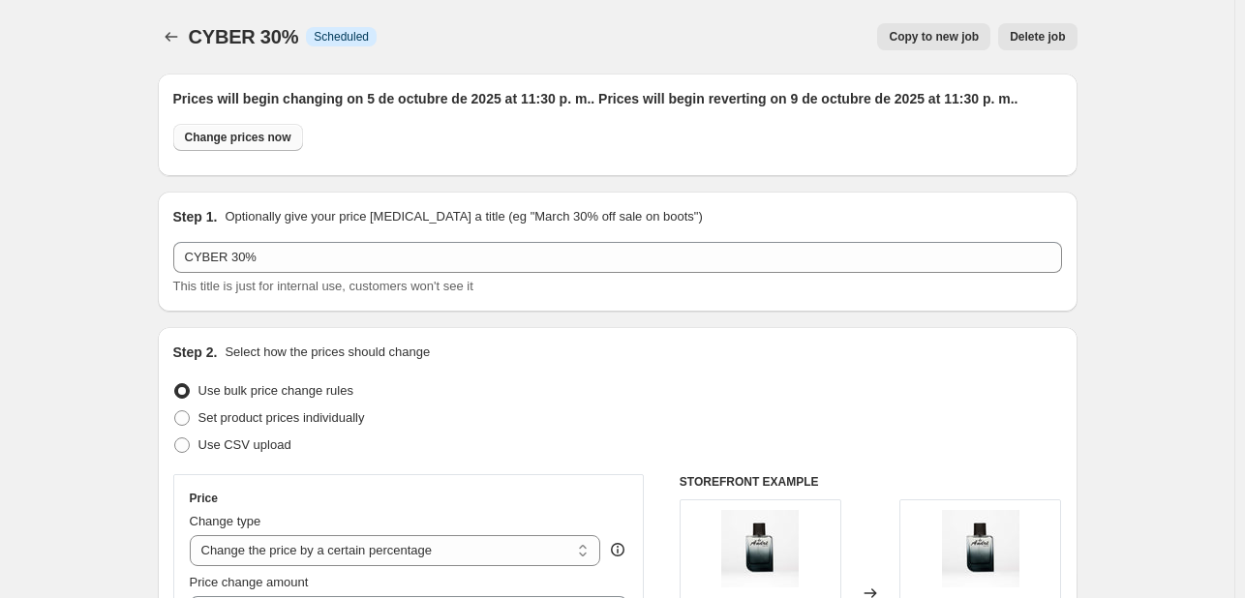
click at [257, 124] on button "Change prices now" at bounding box center [238, 137] width 130 height 27
radio input "true"
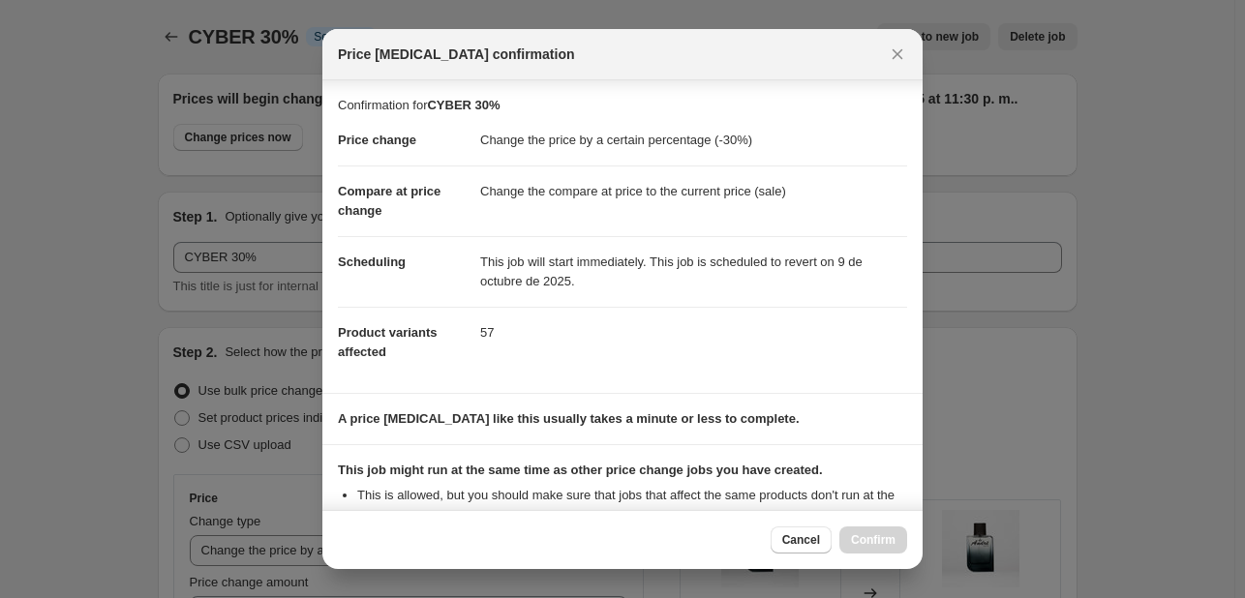
scroll to position [234, 0]
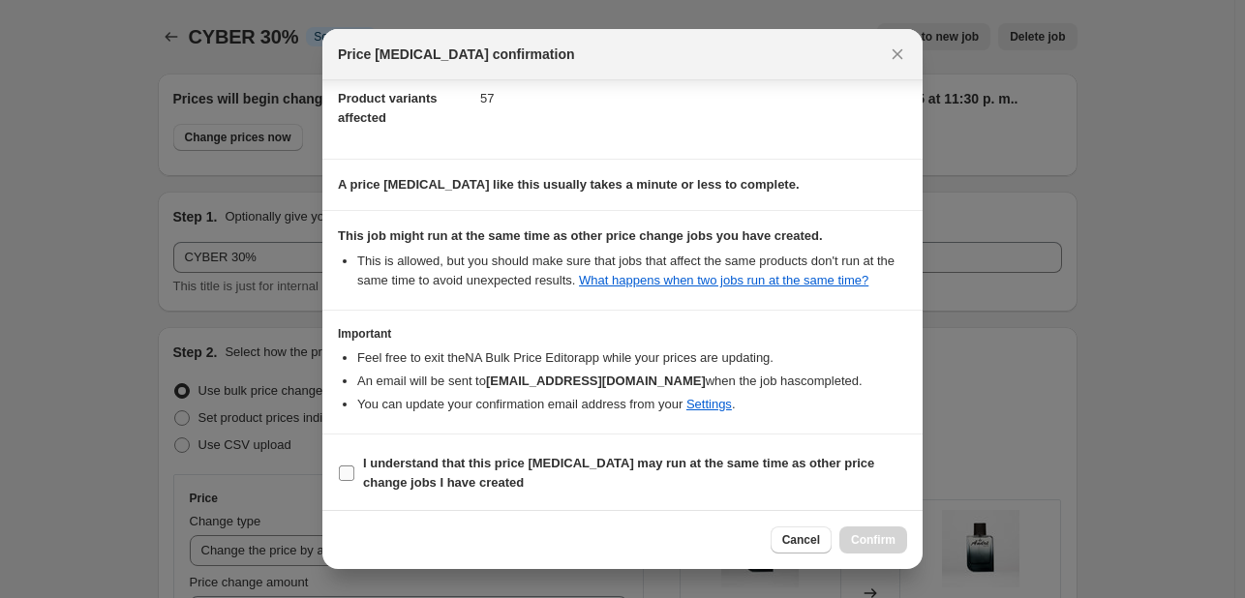
click at [354, 450] on label "I understand that this price [MEDICAL_DATA] may run at the same time as other p…" at bounding box center [622, 473] width 569 height 46
click at [354, 466] on input "I understand that this price [MEDICAL_DATA] may run at the same time as other p…" at bounding box center [346, 473] width 15 height 15
checkbox input "true"
click at [857, 539] on span "Confirm" at bounding box center [873, 539] width 45 height 15
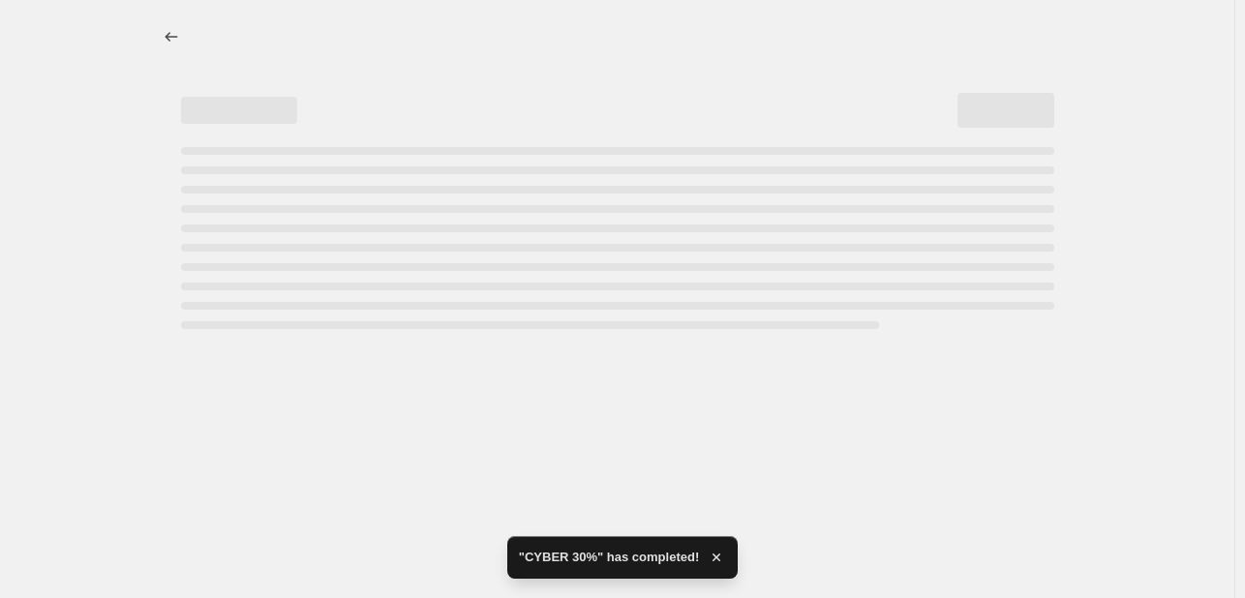
select select "percentage"
select select "tag"
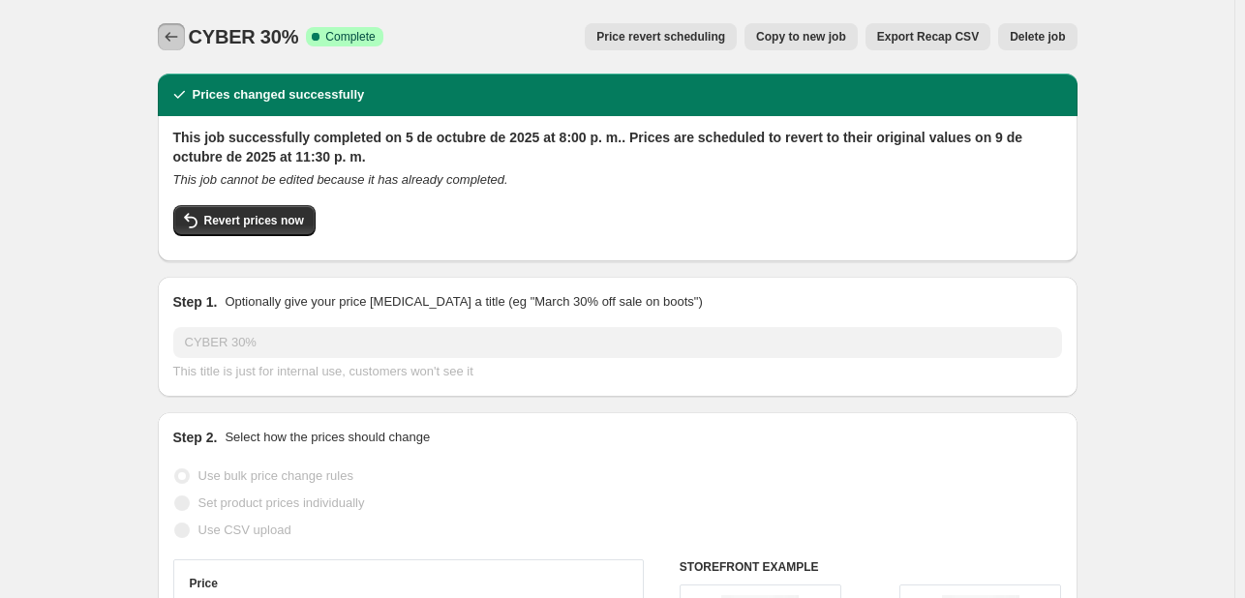
click at [179, 39] on icon "Price change jobs" at bounding box center [171, 36] width 19 height 19
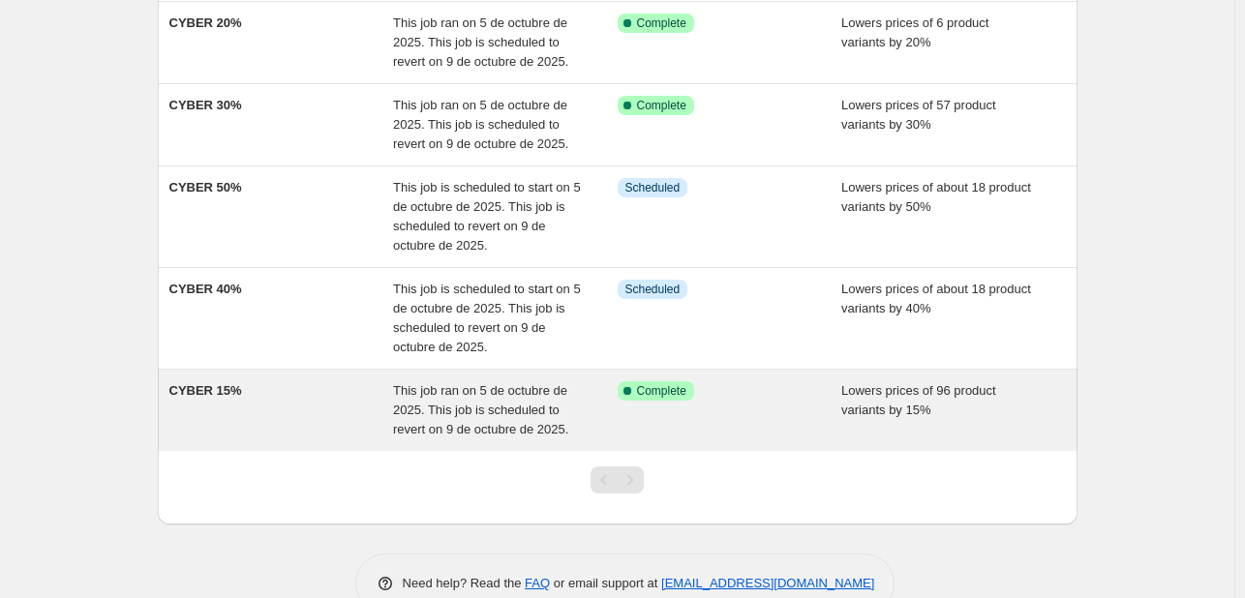
scroll to position [382, 0]
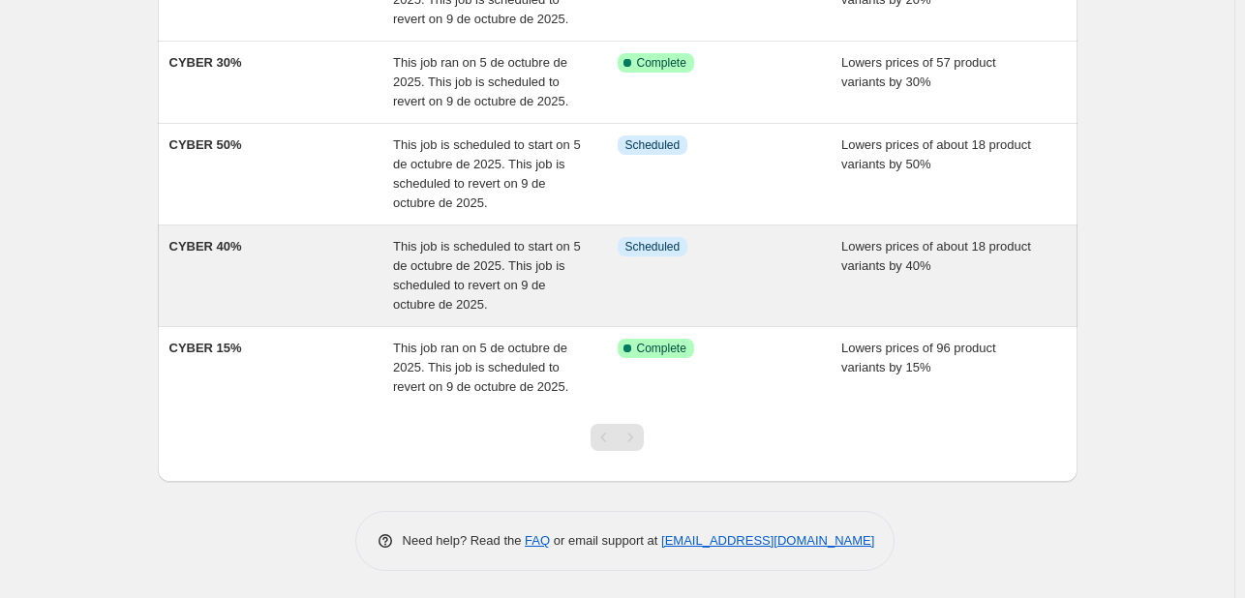
click at [298, 256] on div "CYBER 40%" at bounding box center [281, 275] width 225 height 77
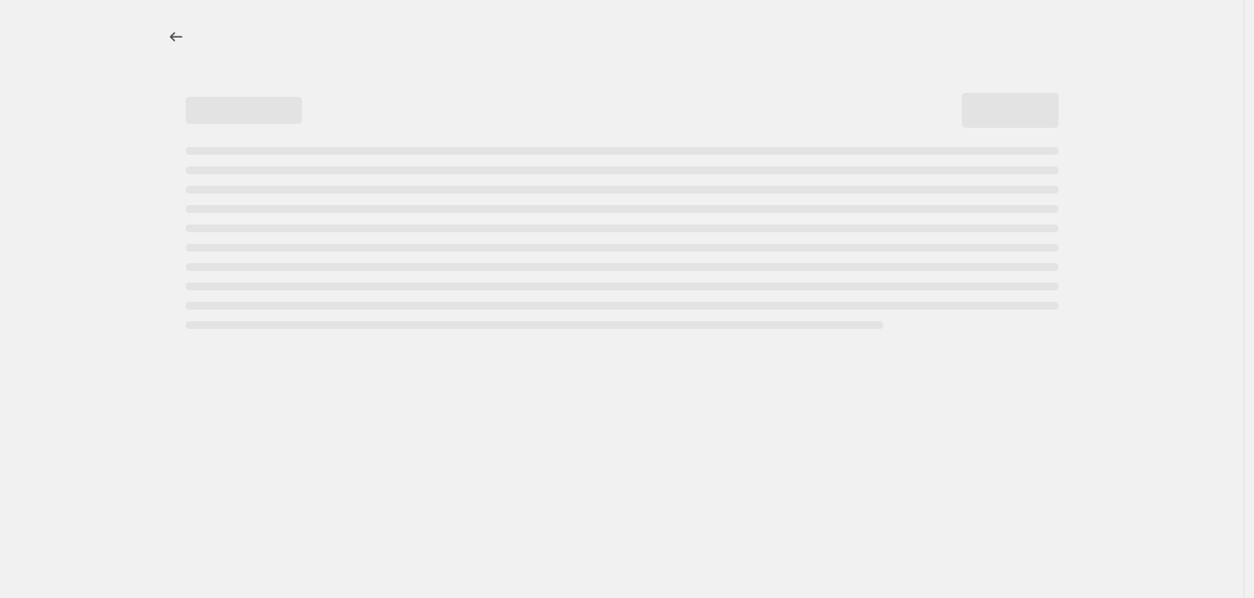
select select "percentage"
select select "tag"
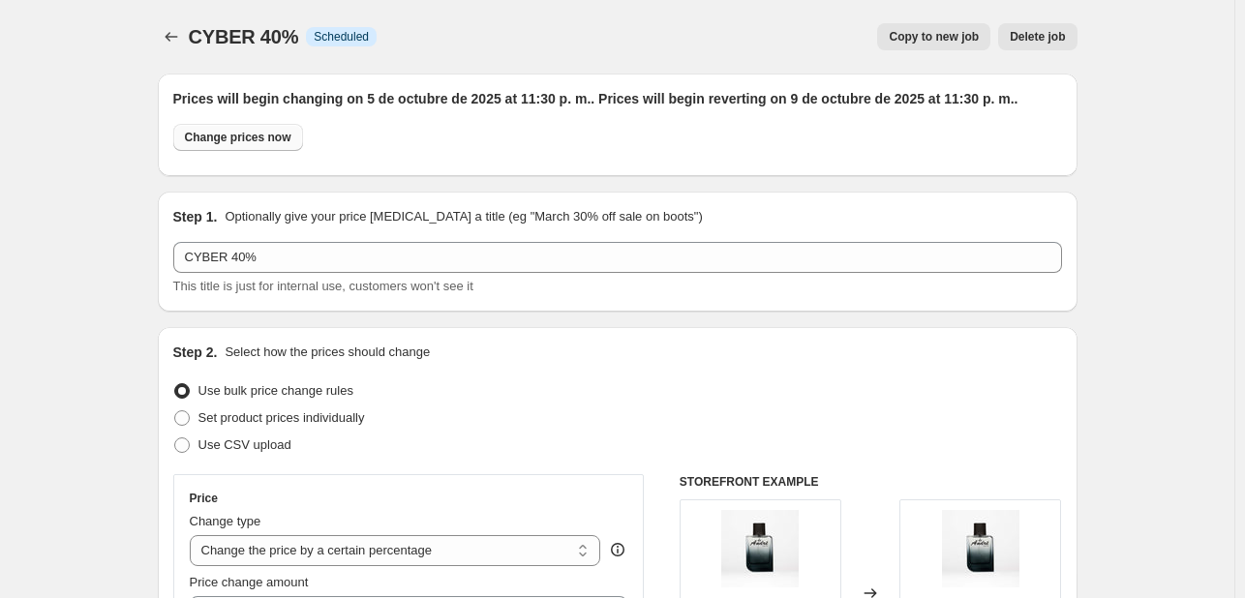
click at [218, 136] on span "Change prices now" at bounding box center [238, 137] width 106 height 15
radio input "true"
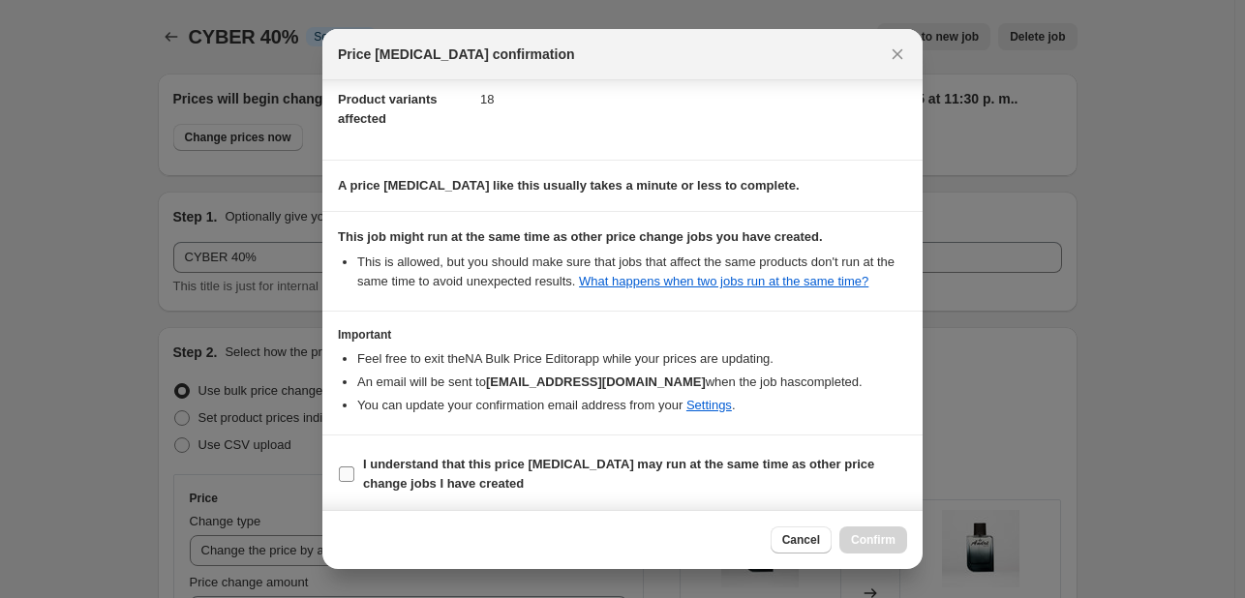
scroll to position [234, 0]
click at [356, 476] on label "I understand that this price [MEDICAL_DATA] may run at the same time as other p…" at bounding box center [622, 473] width 569 height 46
click at [354, 476] on input "I understand that this price [MEDICAL_DATA] may run at the same time as other p…" at bounding box center [346, 473] width 15 height 15
checkbox input "true"
click at [874, 539] on span "Confirm" at bounding box center [873, 539] width 45 height 15
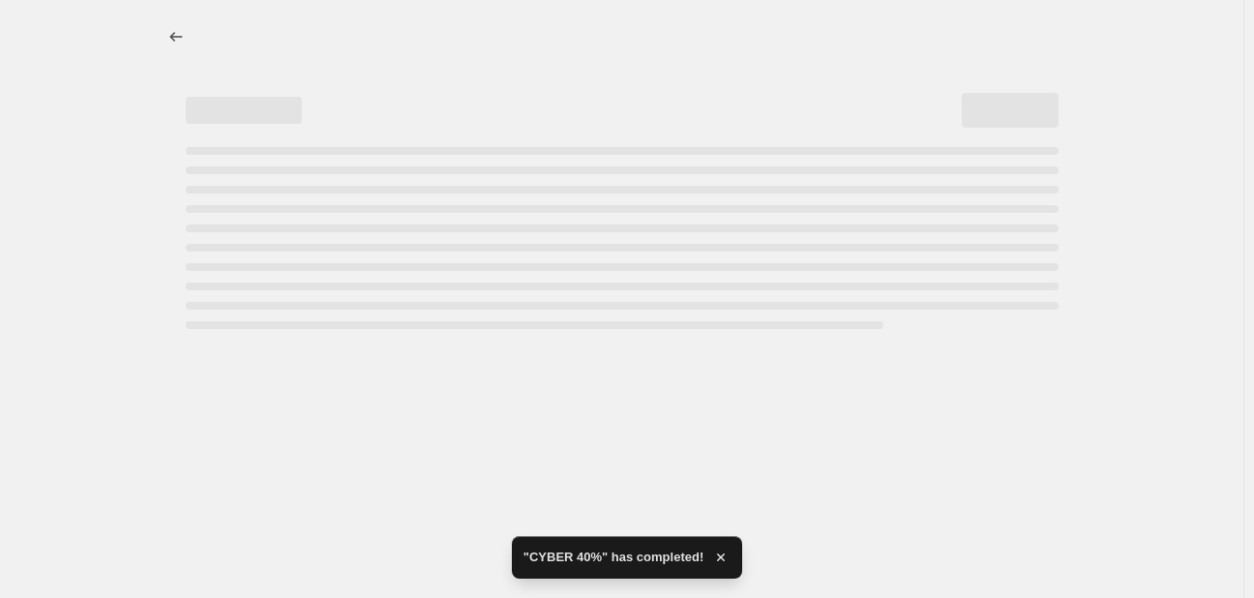
select select "percentage"
select select "tag"
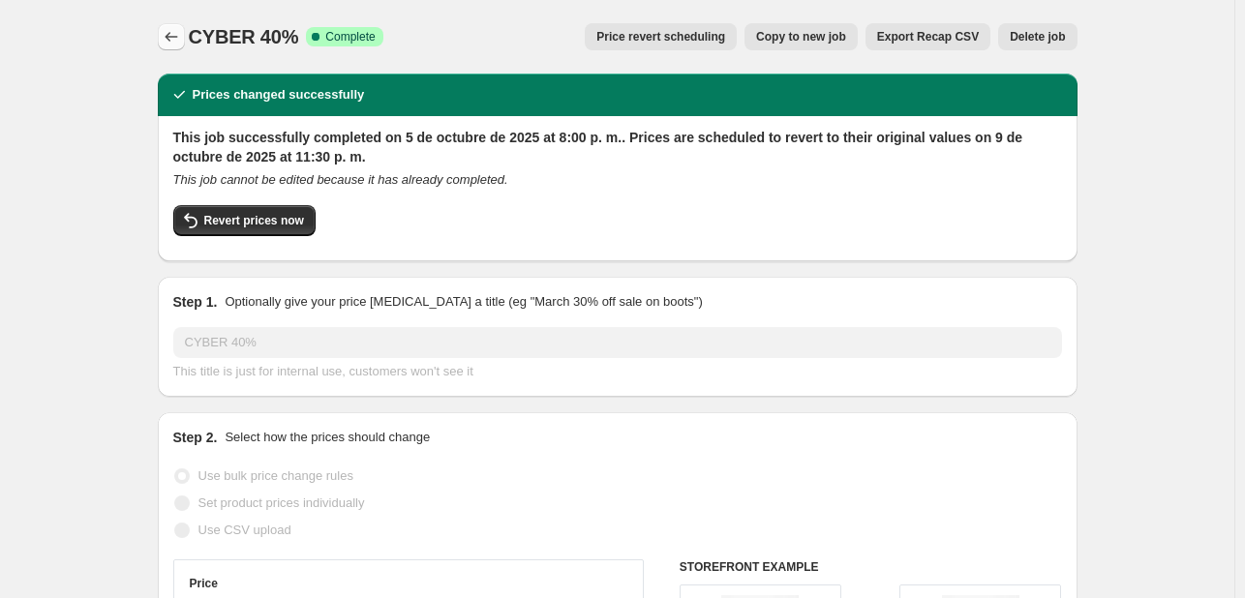
click at [172, 40] on icon "Price change jobs" at bounding box center [171, 37] width 13 height 10
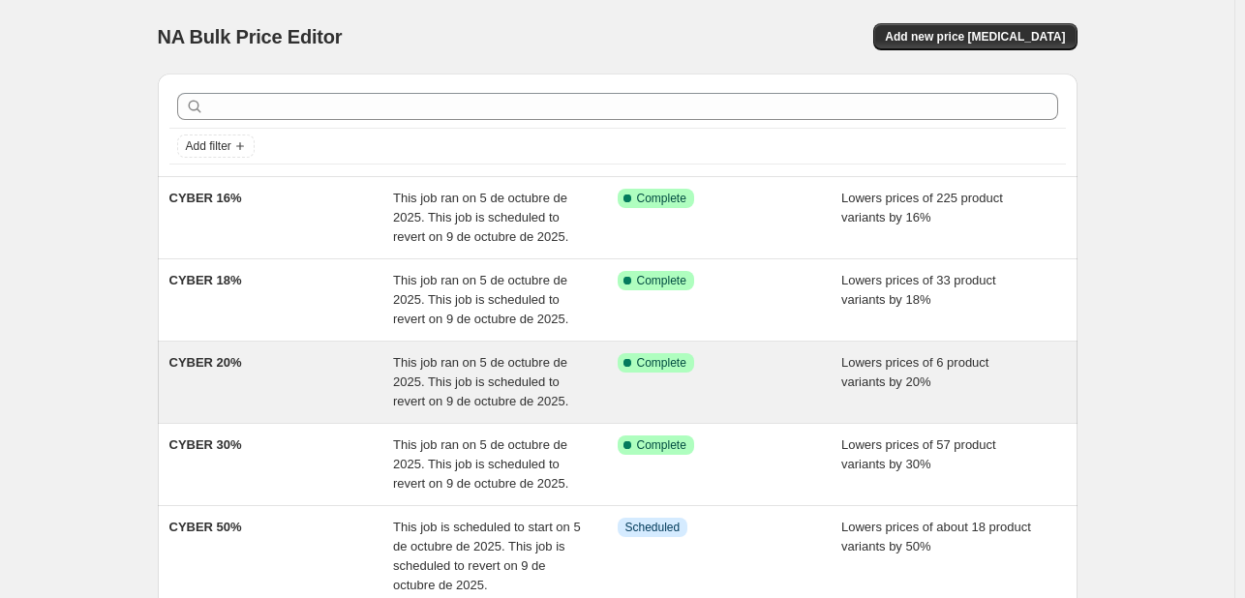
scroll to position [194, 0]
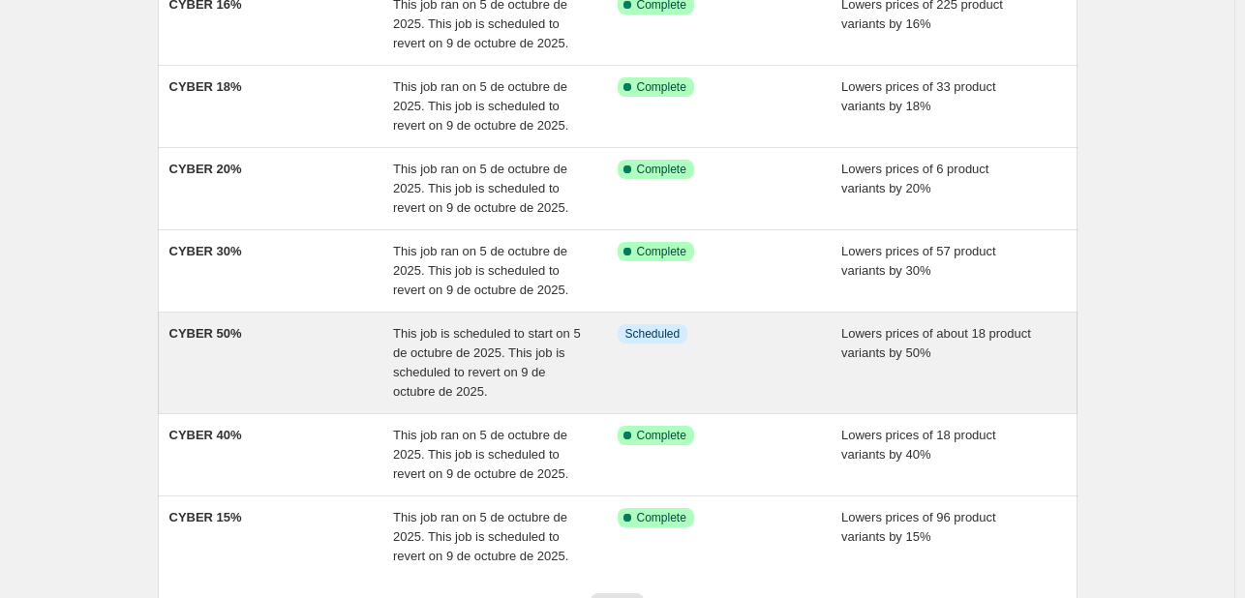
click at [325, 349] on div "CYBER 50%" at bounding box center [281, 362] width 225 height 77
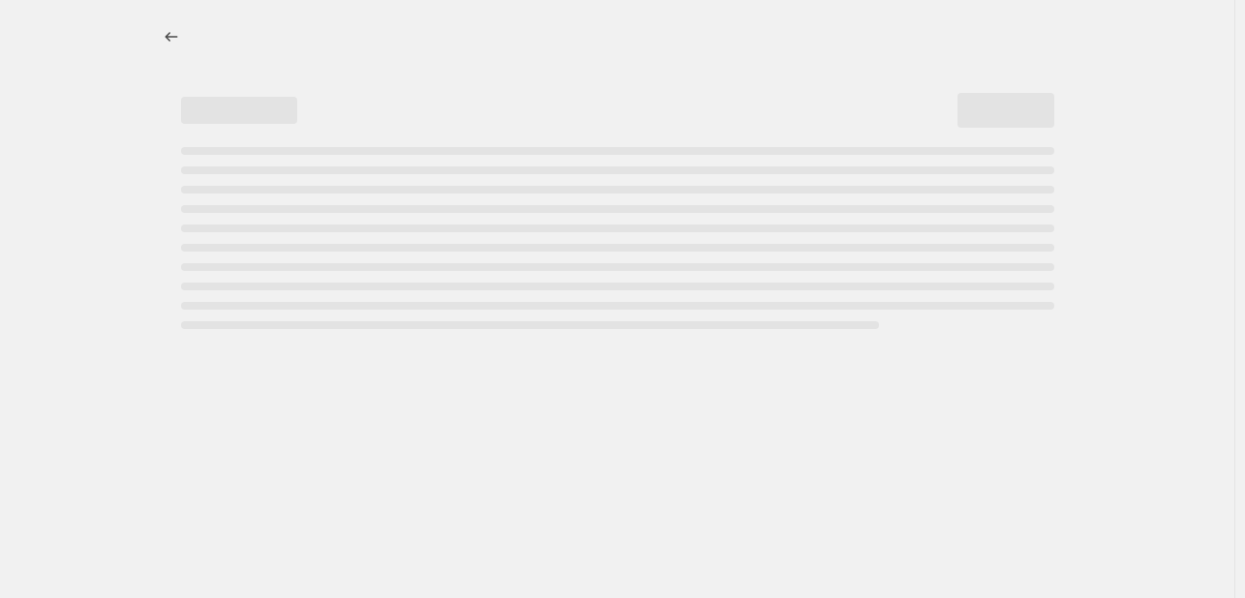
select select "percentage"
select select "tag"
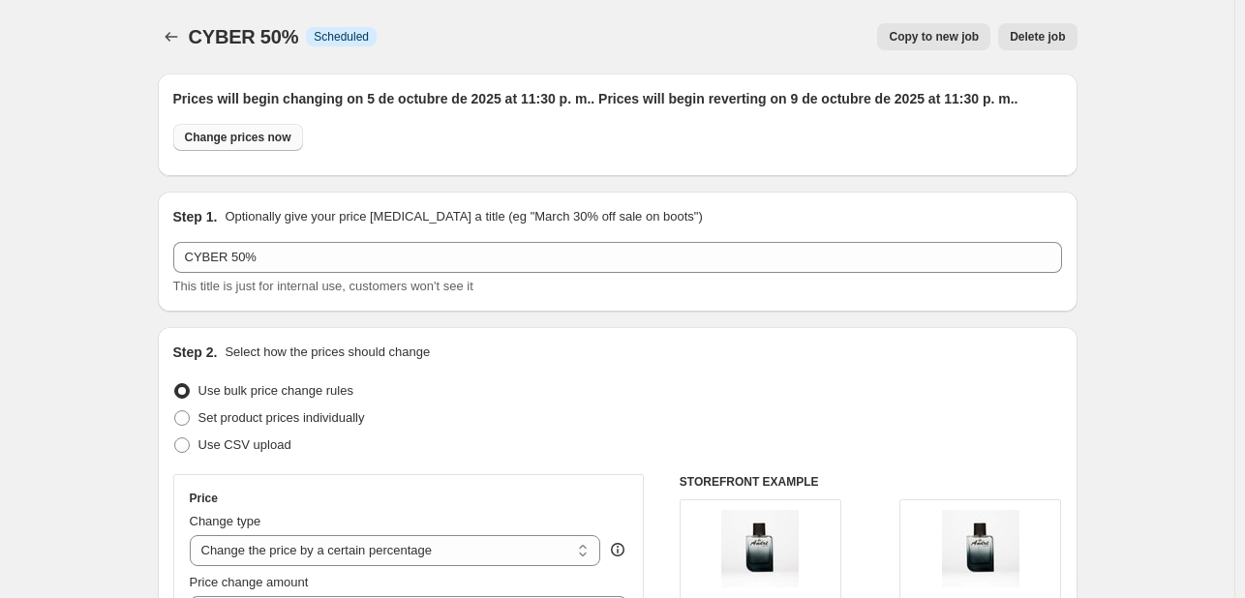
click at [252, 136] on span "Change prices now" at bounding box center [238, 137] width 106 height 15
radio input "true"
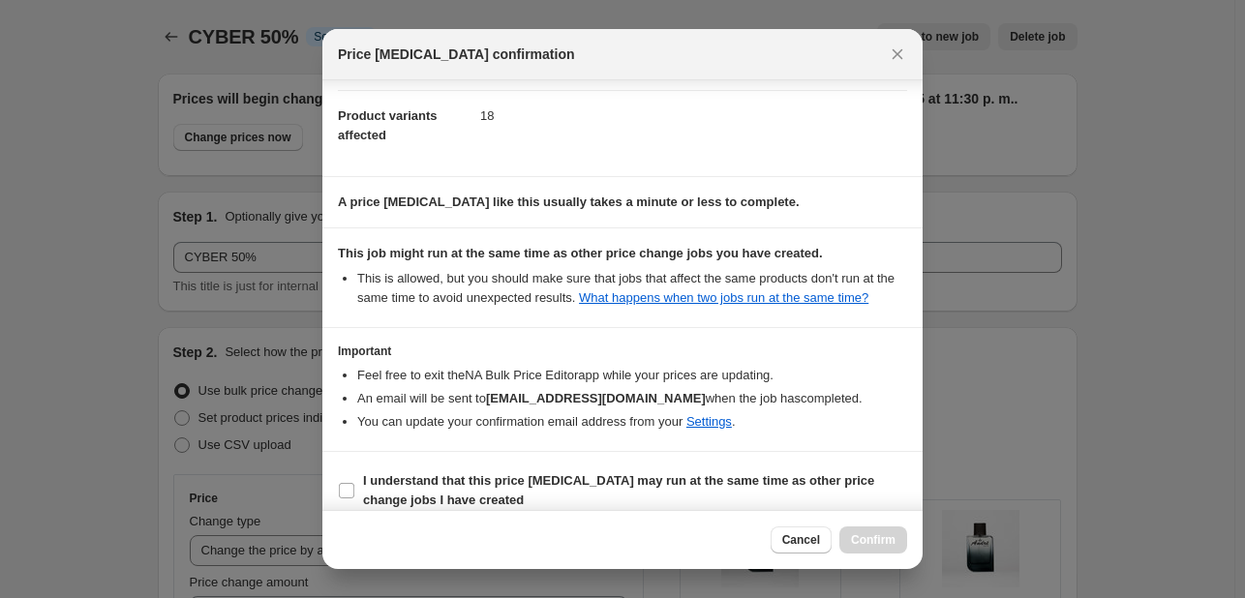
scroll to position [234, 0]
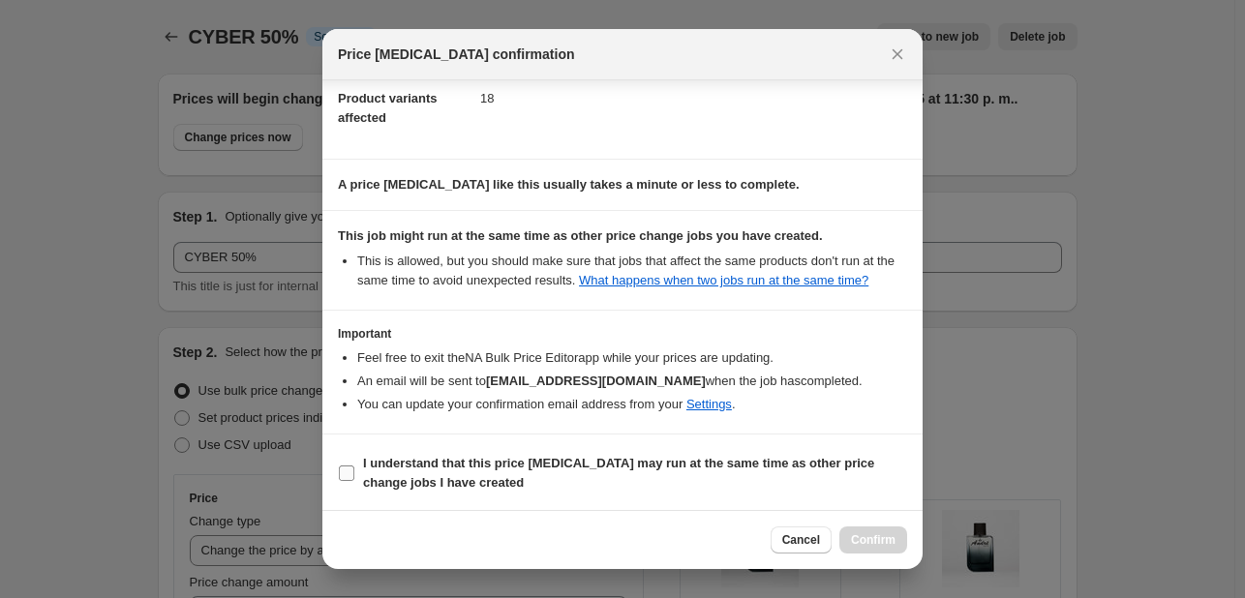
click at [338, 466] on span ":rug:" at bounding box center [346, 473] width 17 height 17
click at [339, 466] on input "I understand that this price [MEDICAL_DATA] may run at the same time as other p…" at bounding box center [346, 473] width 15 height 15
checkbox input "true"
click at [891, 536] on span "Confirm" at bounding box center [873, 539] width 45 height 15
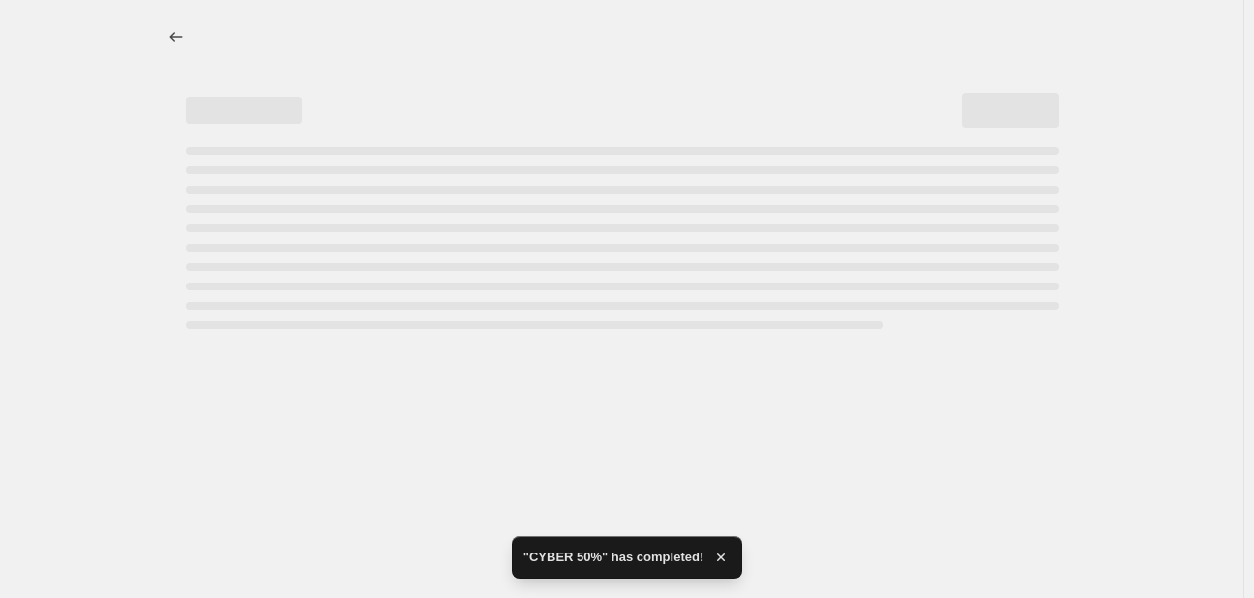
select select "percentage"
select select "tag"
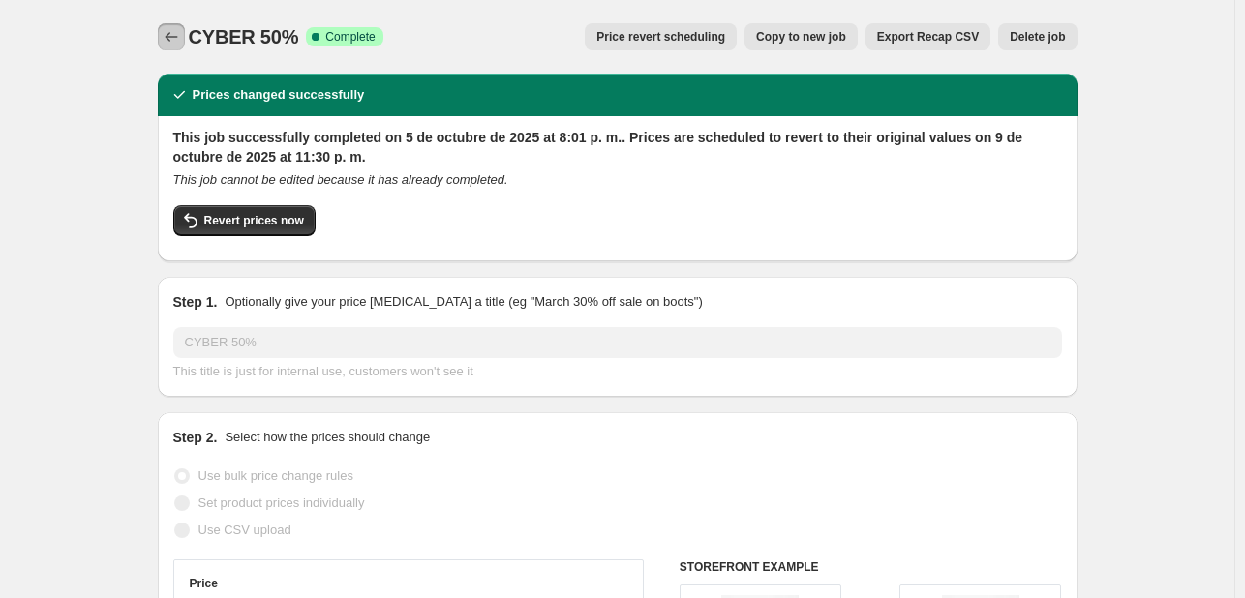
click at [176, 40] on icon "Price change jobs" at bounding box center [171, 36] width 19 height 19
